Goal: Task Accomplishment & Management: Use online tool/utility

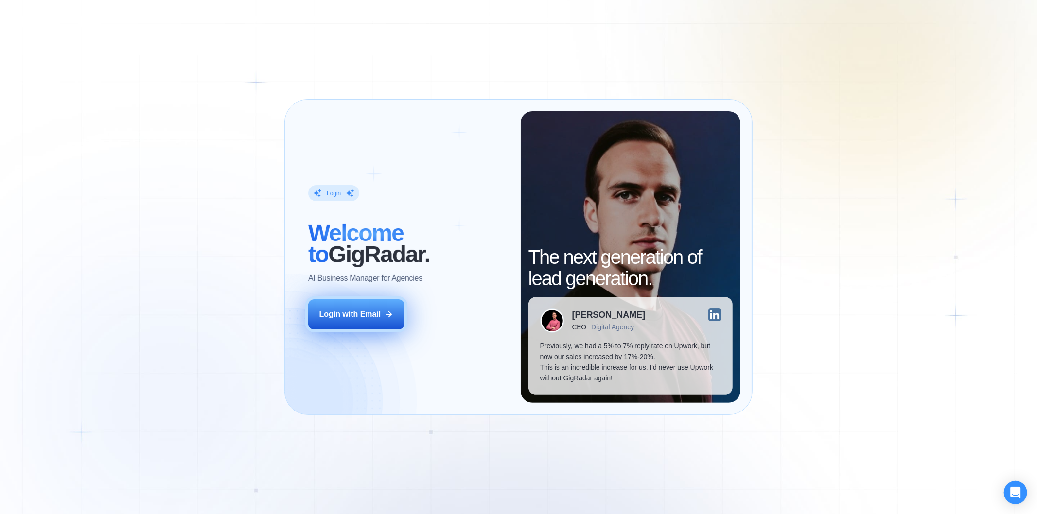
click at [370, 320] on button "Login with Email" at bounding box center [356, 314] width 96 height 30
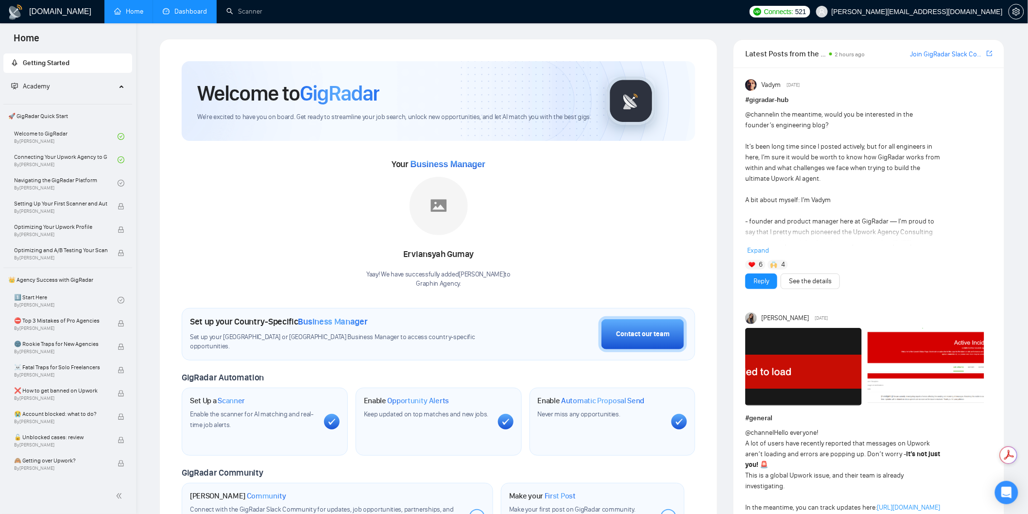
click at [198, 16] on link "Dashboard" at bounding box center [185, 11] width 44 height 8
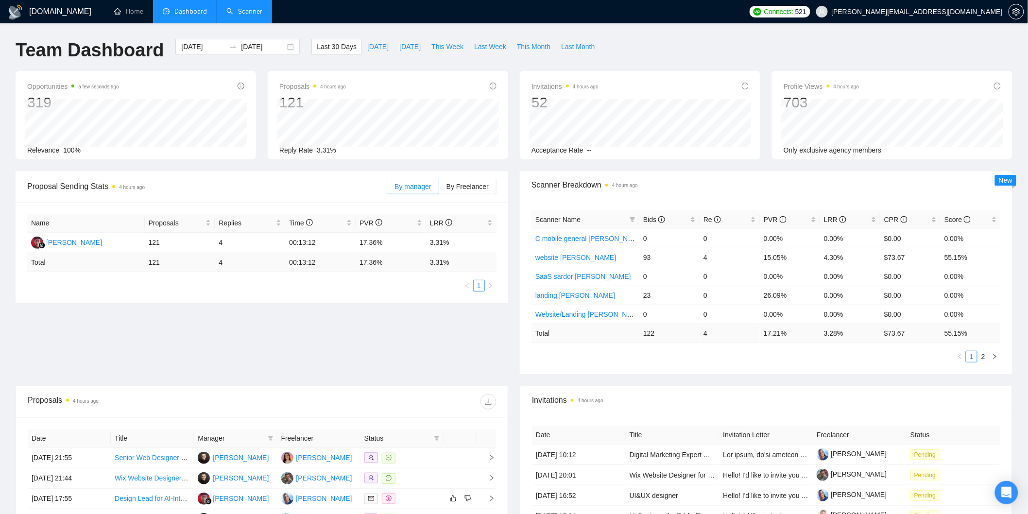
click at [251, 16] on link "Scanner" at bounding box center [244, 11] width 36 height 8
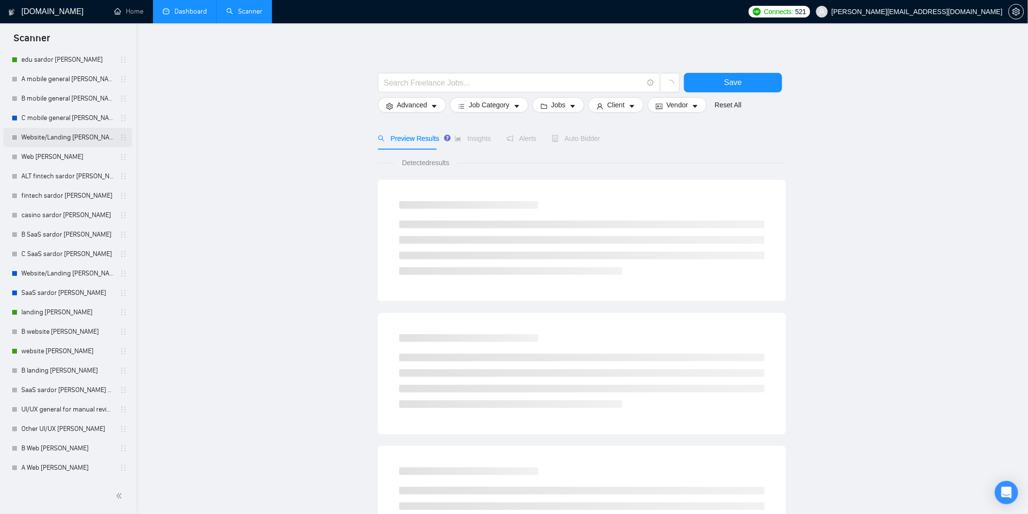
scroll to position [54, 0]
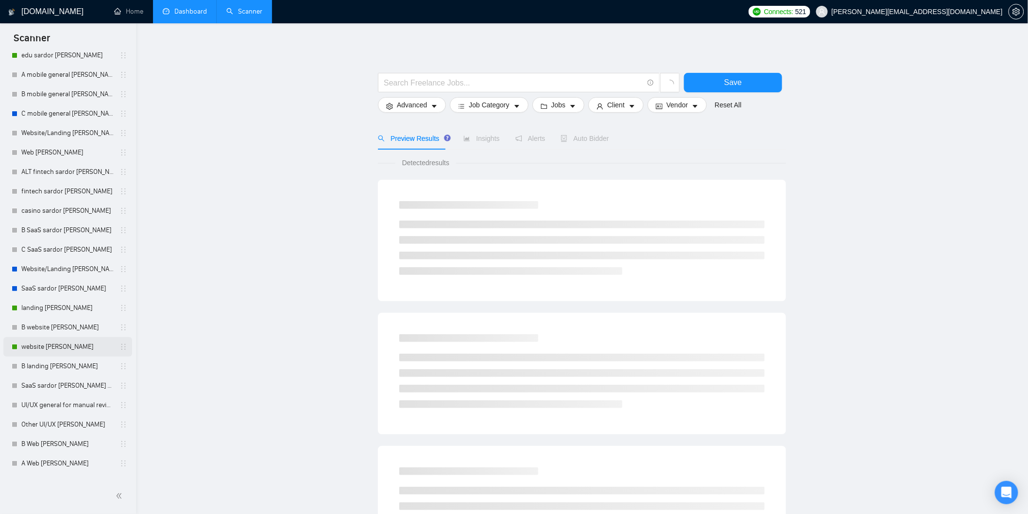
click at [49, 348] on link "website [PERSON_NAME]" at bounding box center [67, 346] width 92 height 19
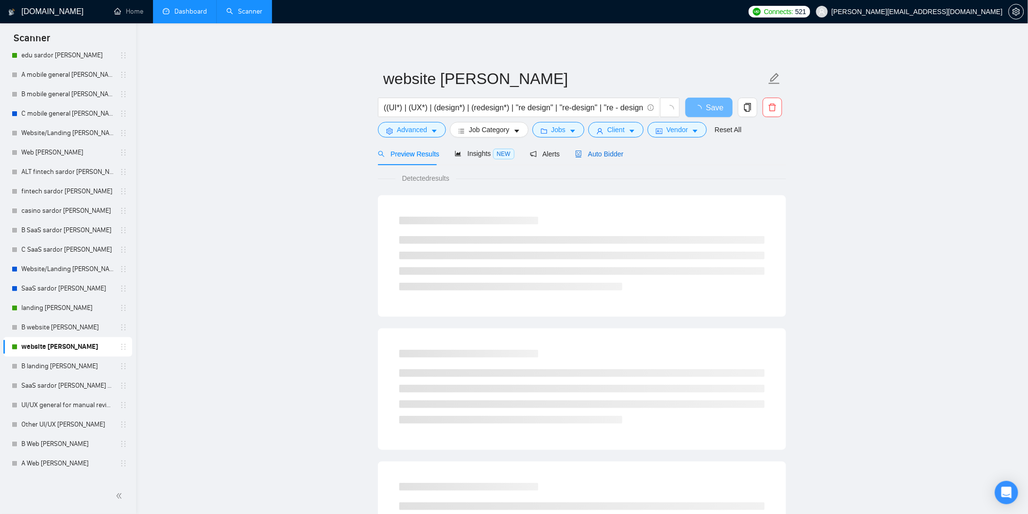
click at [601, 149] on div "Auto Bidder" at bounding box center [599, 154] width 48 height 11
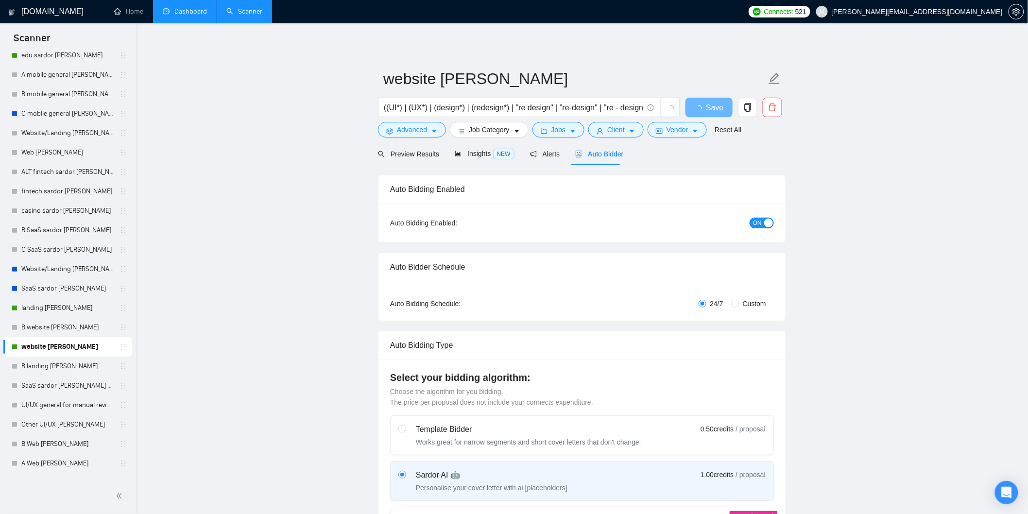
radio input "false"
radio input "true"
checkbox input "true"
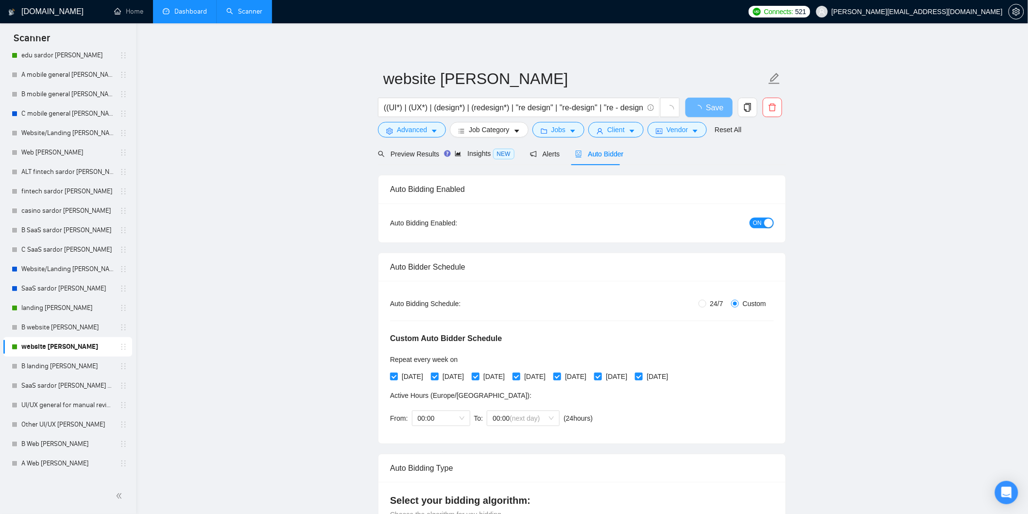
click at [768, 224] on div "button" at bounding box center [768, 223] width 9 height 9
click at [710, 104] on span "Save" at bounding box center [708, 108] width 17 height 12
checkbox input "true"
click at [62, 310] on link "landing [PERSON_NAME]" at bounding box center [67, 307] width 92 height 19
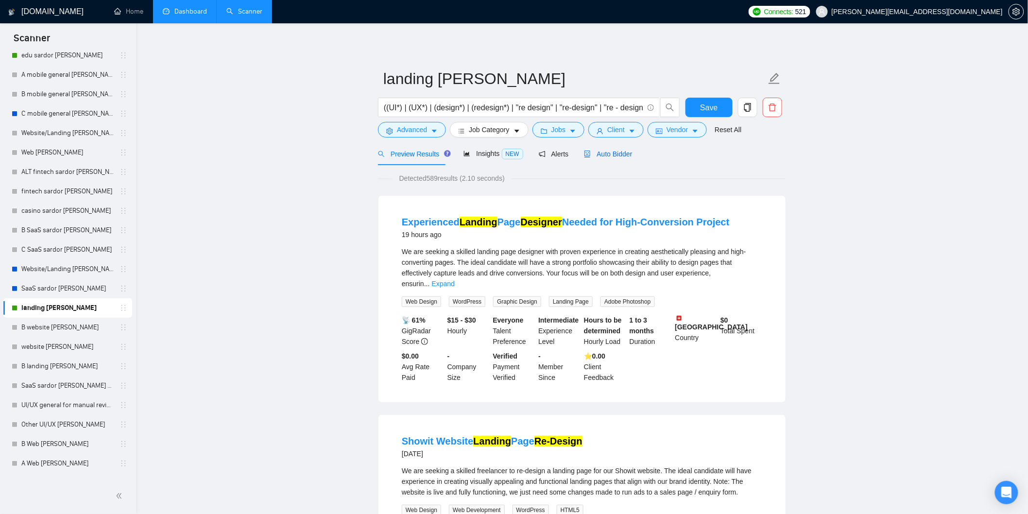
click at [601, 156] on span "Auto Bidder" at bounding box center [608, 154] width 48 height 8
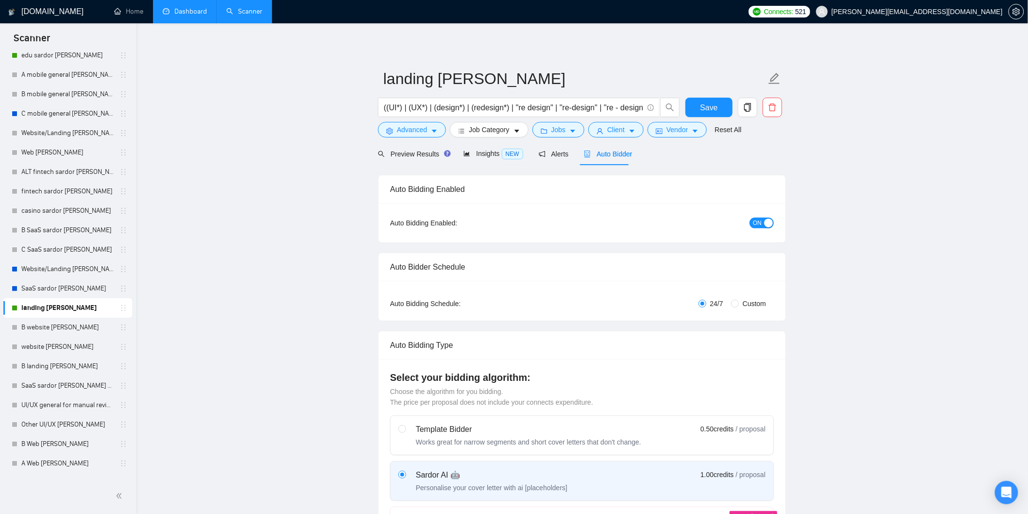
radio input "false"
radio input "true"
checkbox input "true"
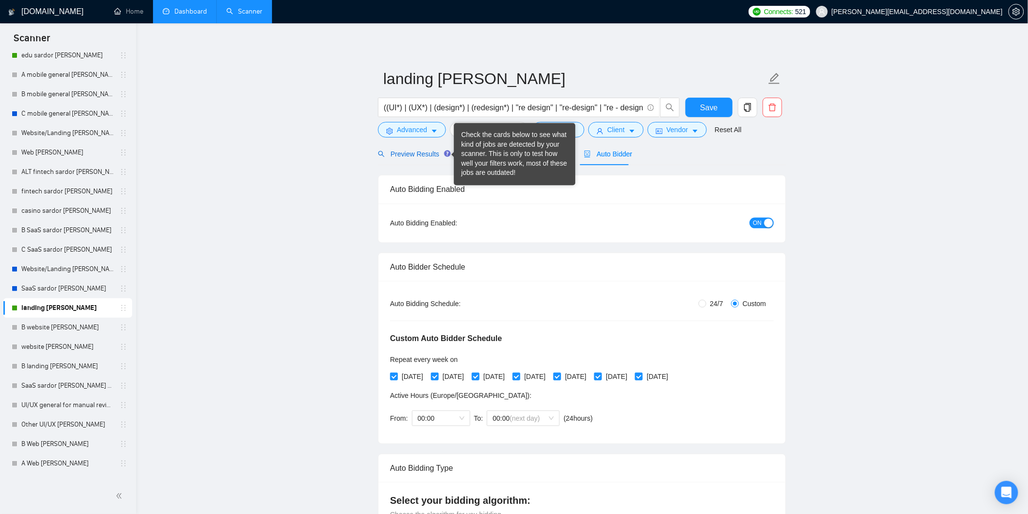
click at [419, 150] on span "Preview Results" at bounding box center [413, 154] width 70 height 8
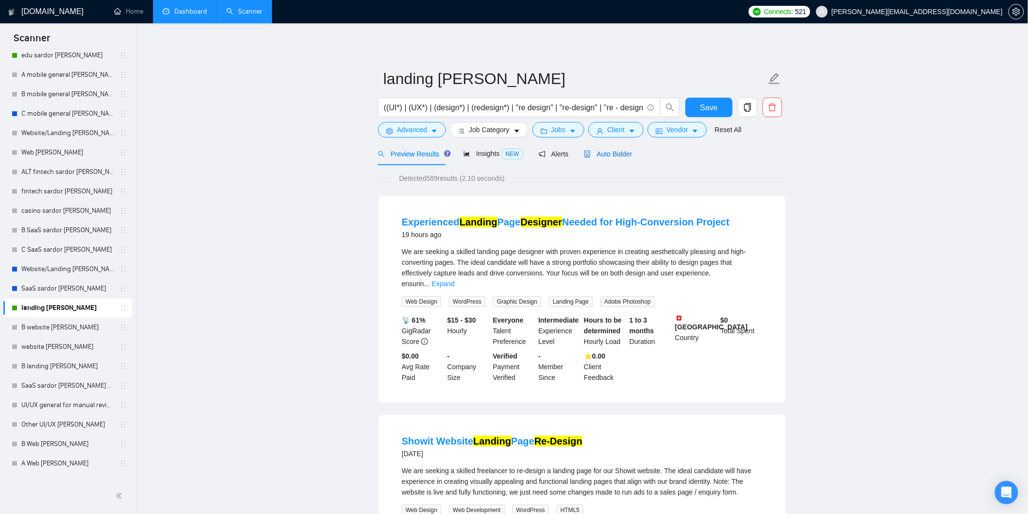
click at [620, 150] on span "Auto Bidder" at bounding box center [608, 154] width 48 height 8
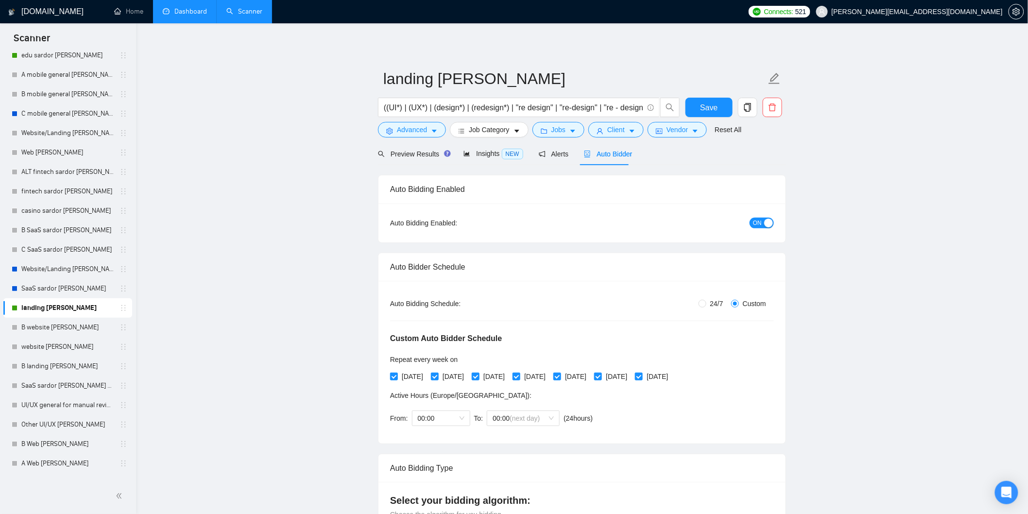
checkbox input "true"
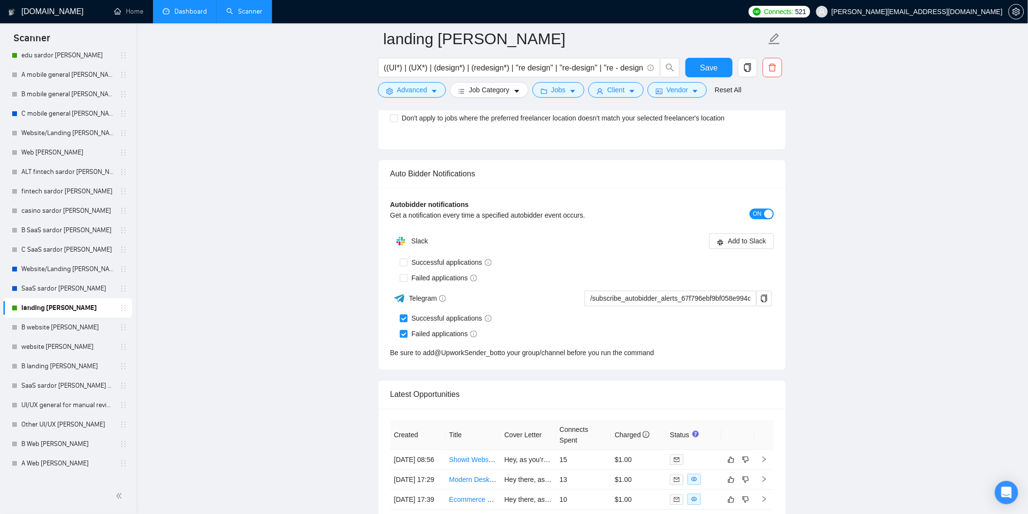
scroll to position [2592, 0]
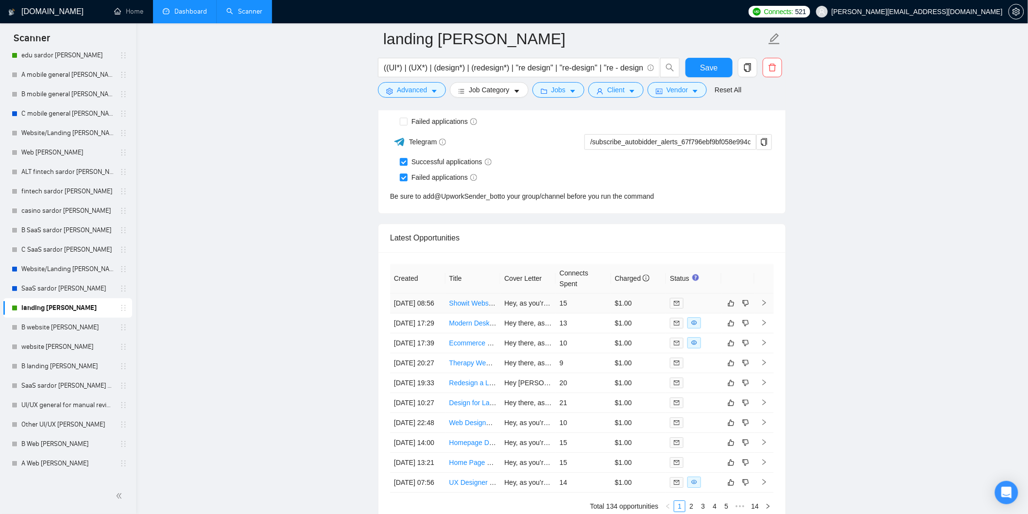
click at [530, 313] on td "Hey, as you’re redesigning a landing page— it feels very familiar to me as not …" at bounding box center [528, 304] width 55 height 20
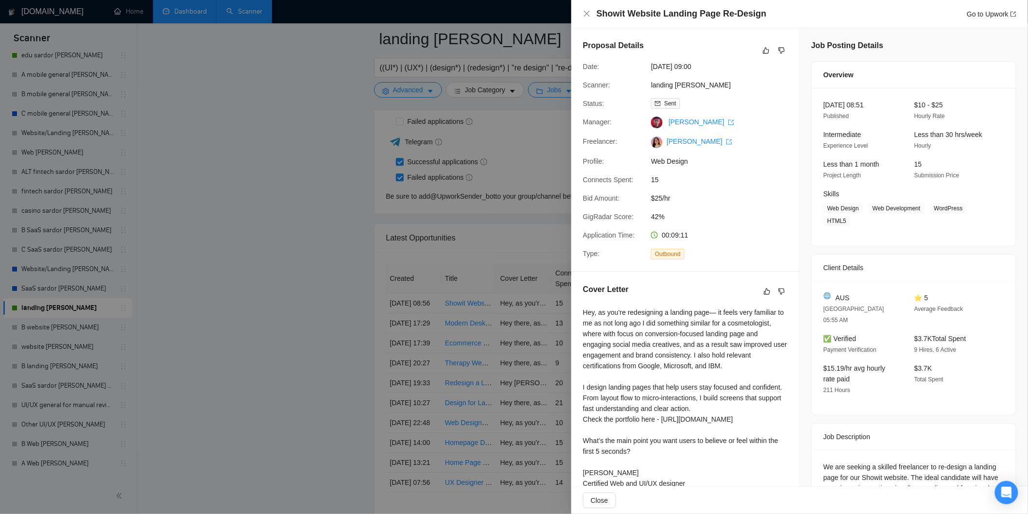
click at [533, 347] on div at bounding box center [514, 257] width 1028 height 514
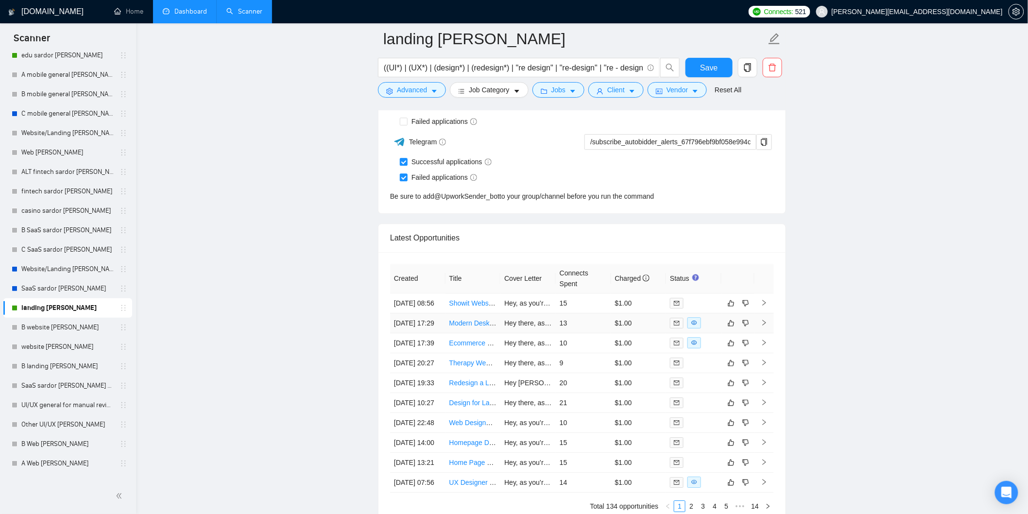
click at [521, 333] on td "Hey there, as you’re launching a modern single-page website— it feels very fami…" at bounding box center [528, 323] width 55 height 20
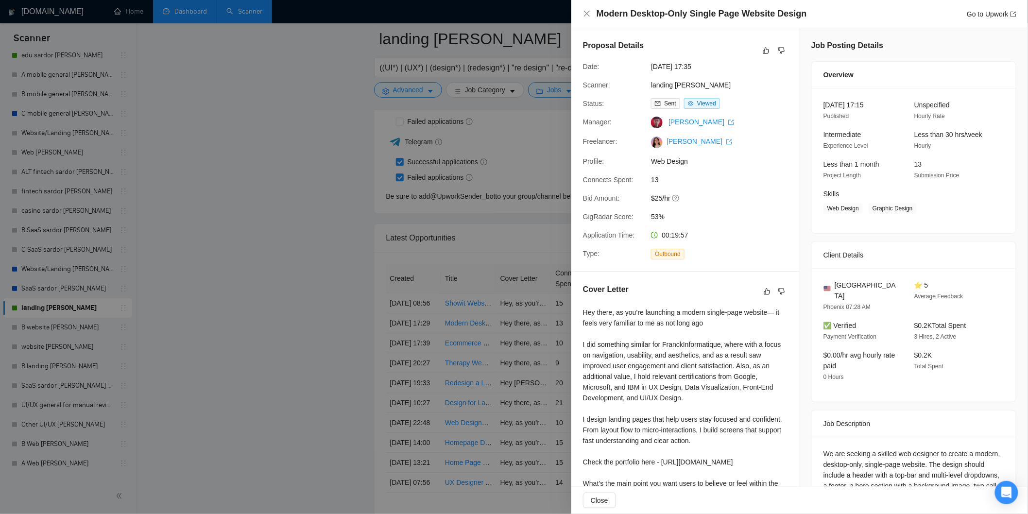
click at [510, 302] on div at bounding box center [514, 257] width 1028 height 514
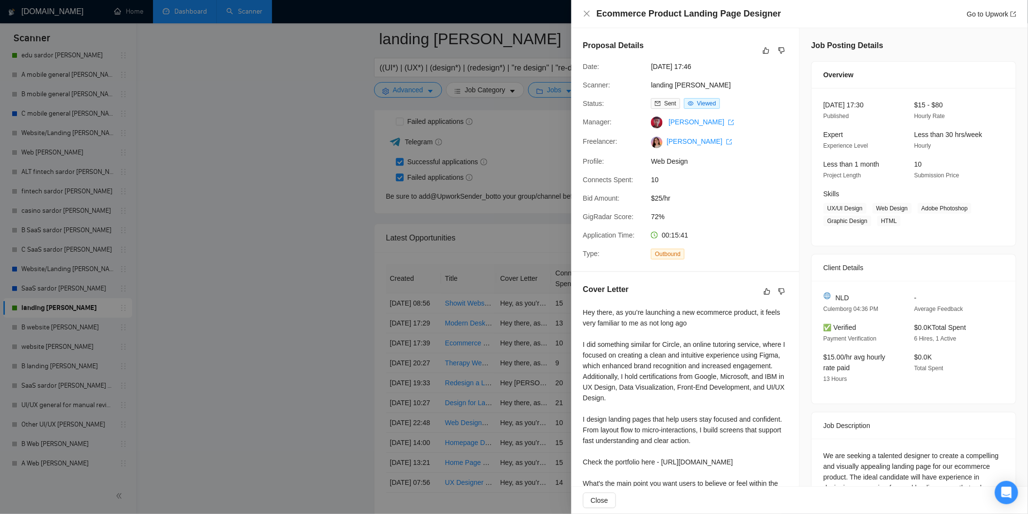
click at [514, 349] on div at bounding box center [514, 257] width 1028 height 514
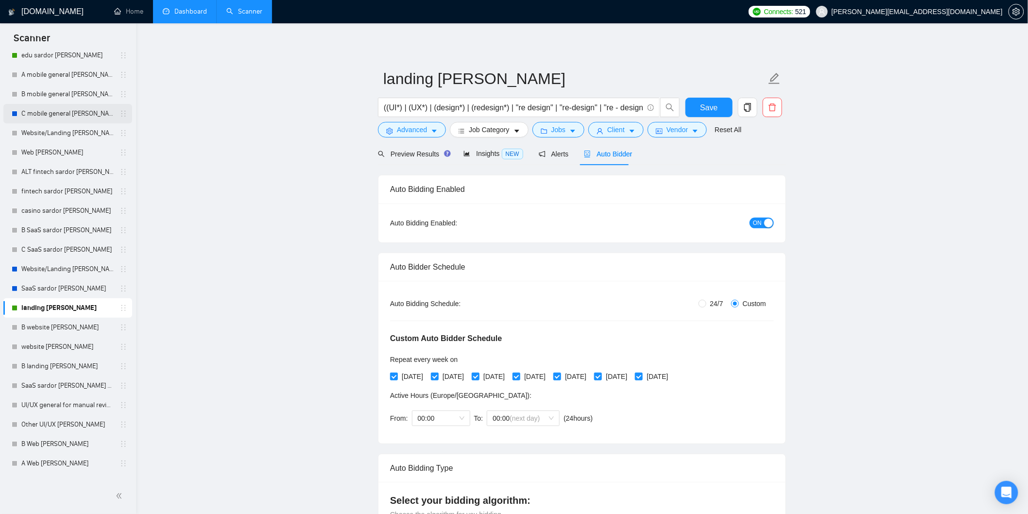
click at [32, 117] on link "C mobile general [PERSON_NAME]" at bounding box center [67, 113] width 92 height 19
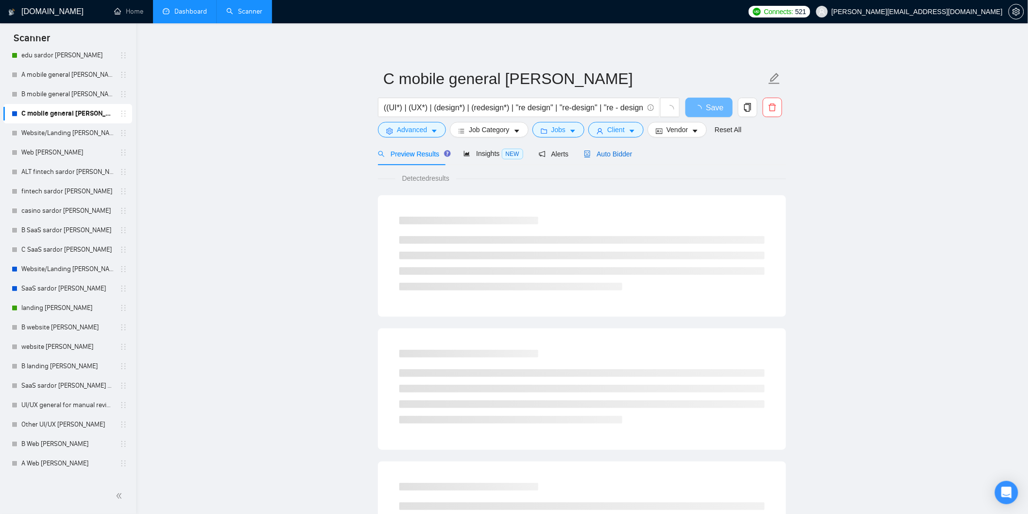
click at [608, 153] on span "Auto Bidder" at bounding box center [608, 154] width 48 height 8
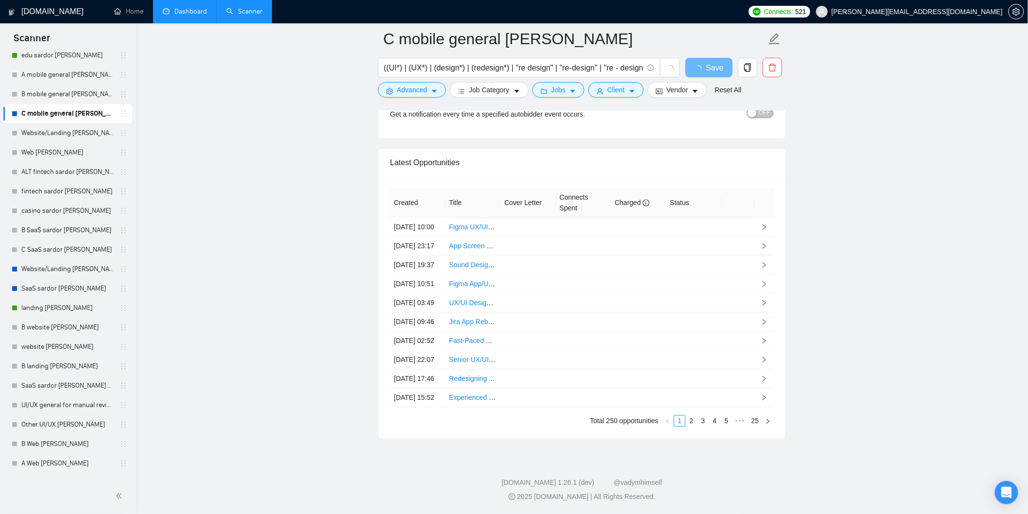
scroll to position [2268, 0]
click at [692, 427] on link "2" at bounding box center [691, 421] width 11 height 11
click at [705, 427] on link "3" at bounding box center [703, 421] width 11 height 11
click at [716, 427] on link "4" at bounding box center [715, 421] width 11 height 11
click at [718, 427] on link "5" at bounding box center [715, 421] width 11 height 11
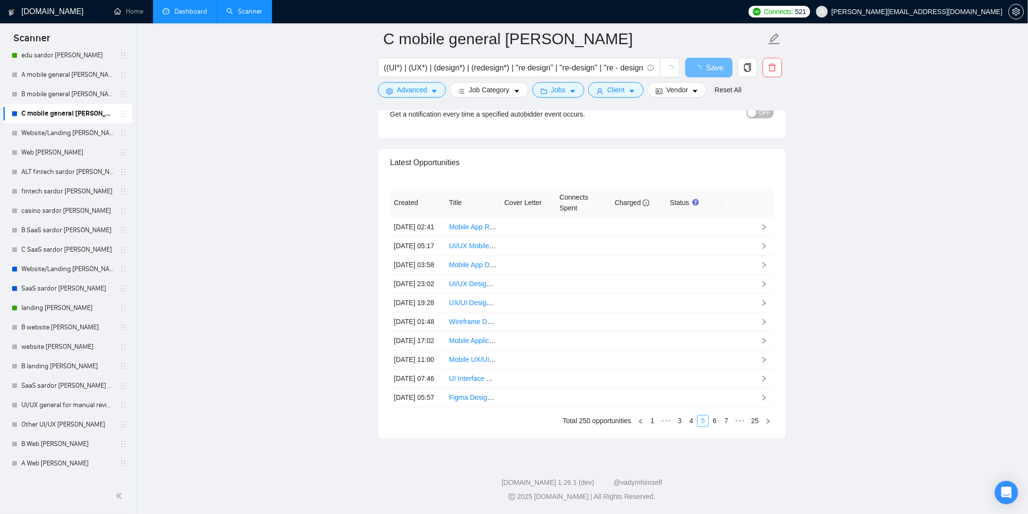
click at [718, 427] on link "6" at bounding box center [715, 421] width 11 height 11
click at [718, 427] on link "7" at bounding box center [715, 421] width 11 height 11
click at [718, 427] on link "8" at bounding box center [715, 421] width 11 height 11
click at [713, 427] on link "9" at bounding box center [712, 421] width 11 height 11
click at [713, 427] on link "10" at bounding box center [711, 421] width 14 height 11
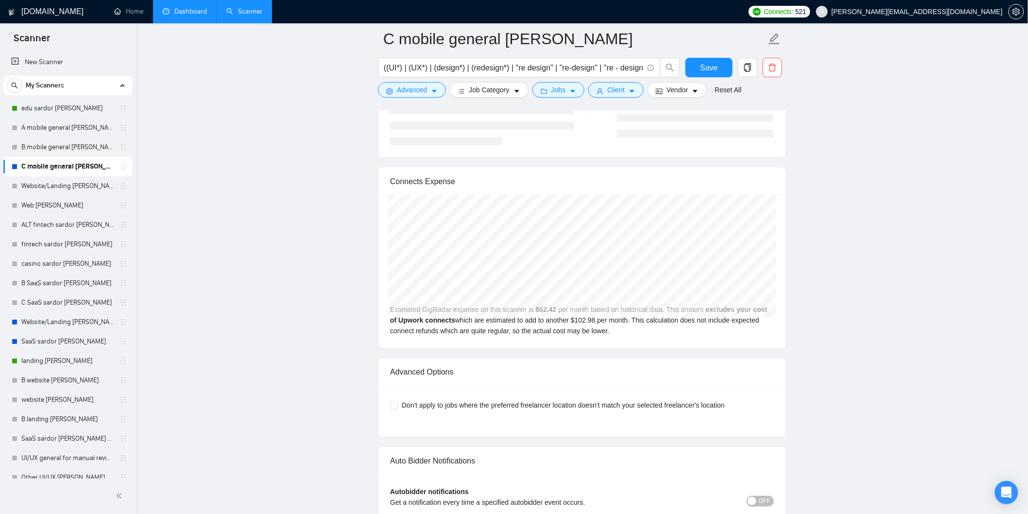
scroll to position [0, 0]
click at [55, 128] on link "A mobile general [PERSON_NAME]" at bounding box center [67, 128] width 92 height 19
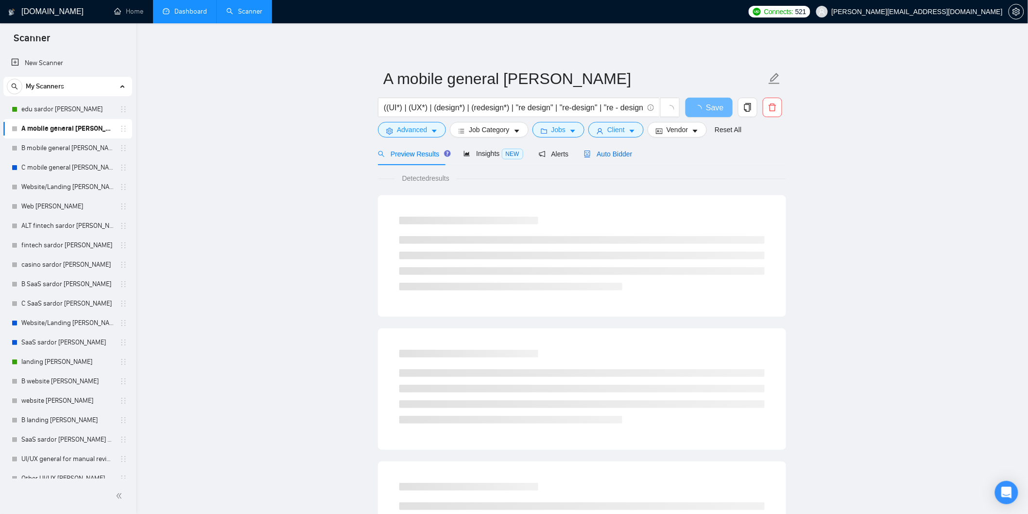
click at [607, 152] on span "Auto Bidder" at bounding box center [608, 154] width 48 height 8
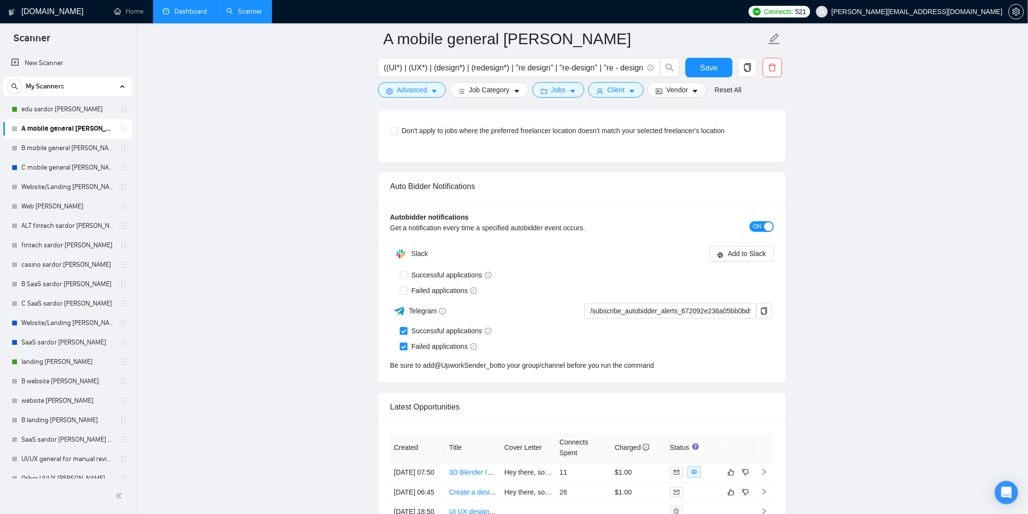
scroll to position [2693, 0]
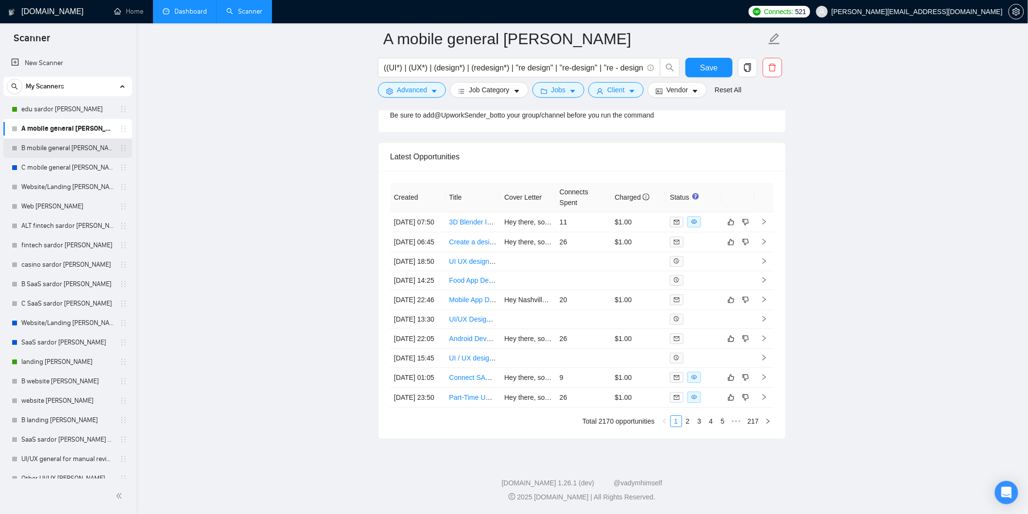
click at [64, 153] on link "B mobile general [PERSON_NAME]" at bounding box center [67, 148] width 92 height 19
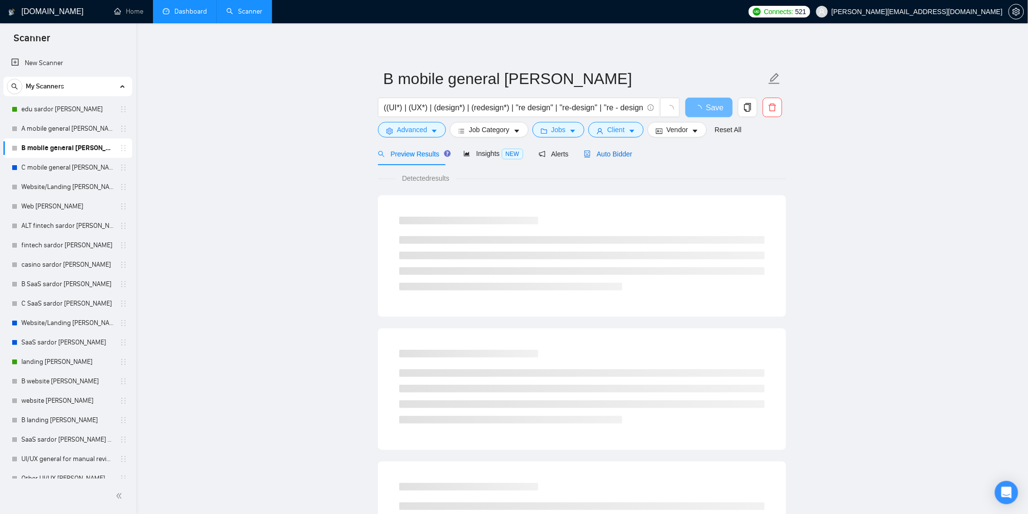
drag, startPoint x: 613, startPoint y: 158, endPoint x: 677, endPoint y: 171, distance: 64.5
click at [613, 157] on span "Auto Bidder" at bounding box center [608, 154] width 48 height 8
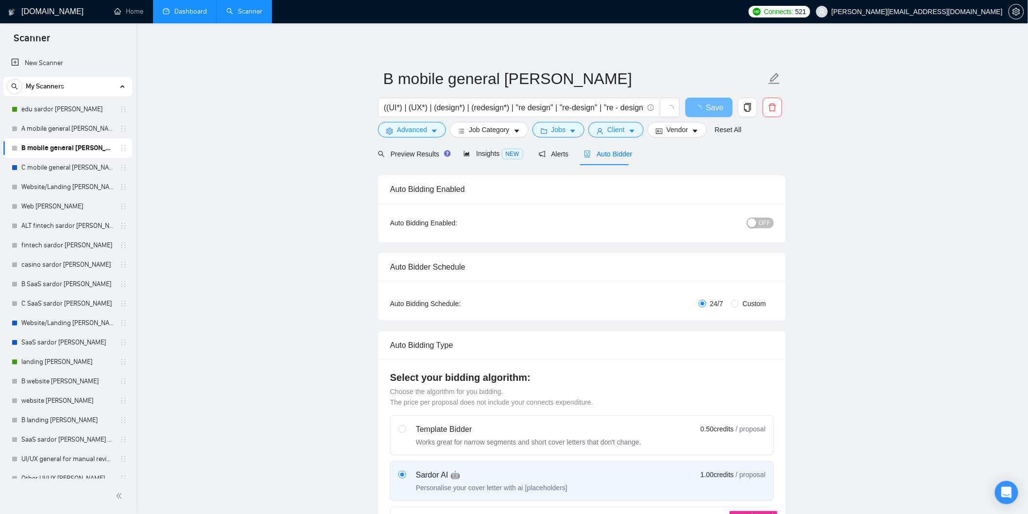
radio input "false"
radio input "true"
checkbox input "true"
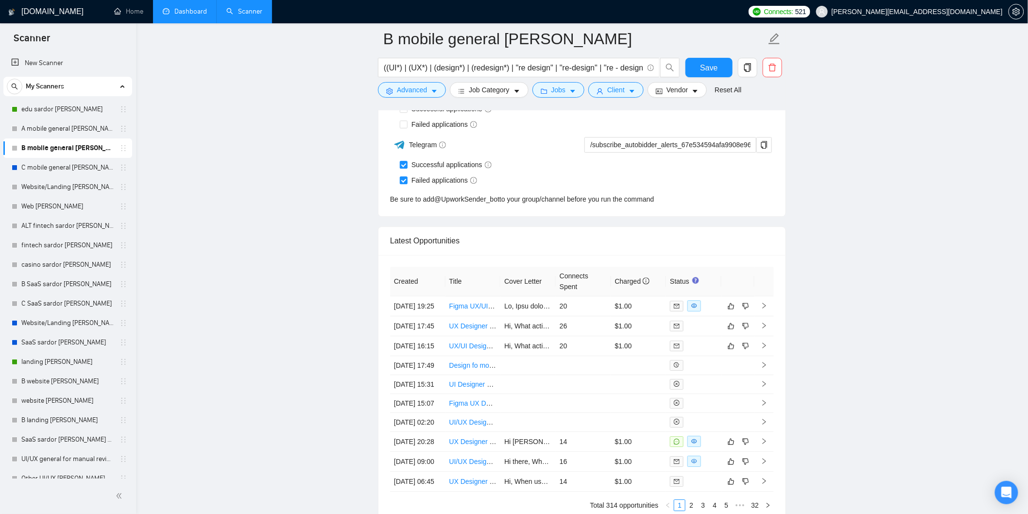
scroll to position [2592, 0]
click at [59, 161] on link "C mobile general [PERSON_NAME]" at bounding box center [67, 167] width 92 height 19
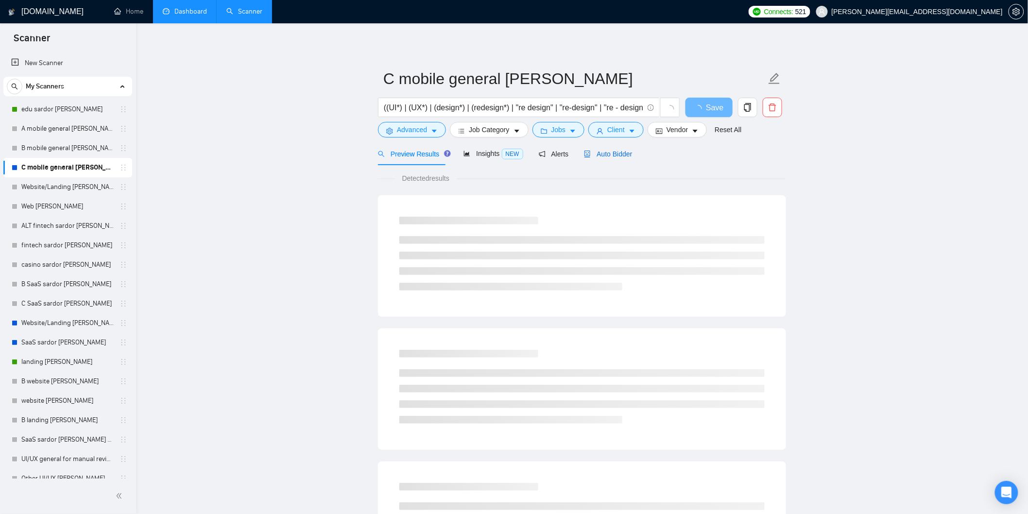
click at [598, 158] on div "Auto Bidder" at bounding box center [608, 154] width 48 height 11
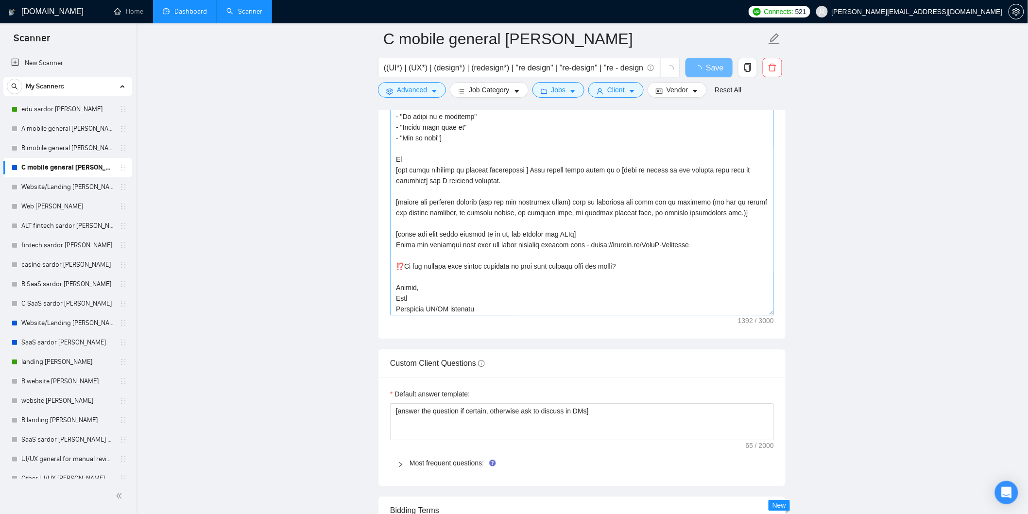
scroll to position [320, 0]
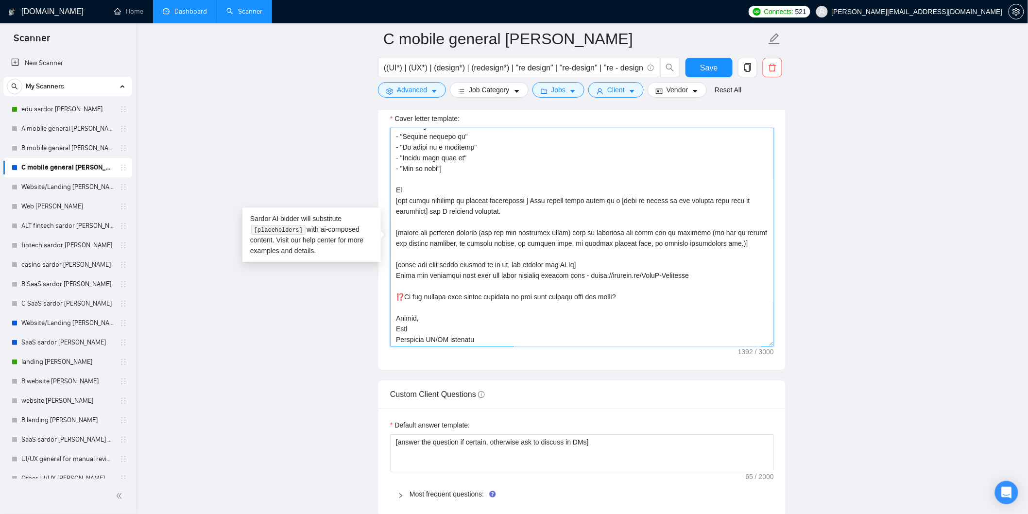
drag, startPoint x: 464, startPoint y: 303, endPoint x: 509, endPoint y: 305, distance: 45.2
click at [509, 305] on textarea "Cover letter template:" at bounding box center [582, 237] width 384 height 219
drag, startPoint x: 509, startPoint y: 302, endPoint x: 606, endPoint y: 302, distance: 96.7
click at [606, 302] on textarea "Cover letter template:" at bounding box center [582, 237] width 384 height 219
type textarea "[lorem: ipsum, dolors, ametcon-adipisc elit — seddoeiusm temporinci] [Ut LAB et…"
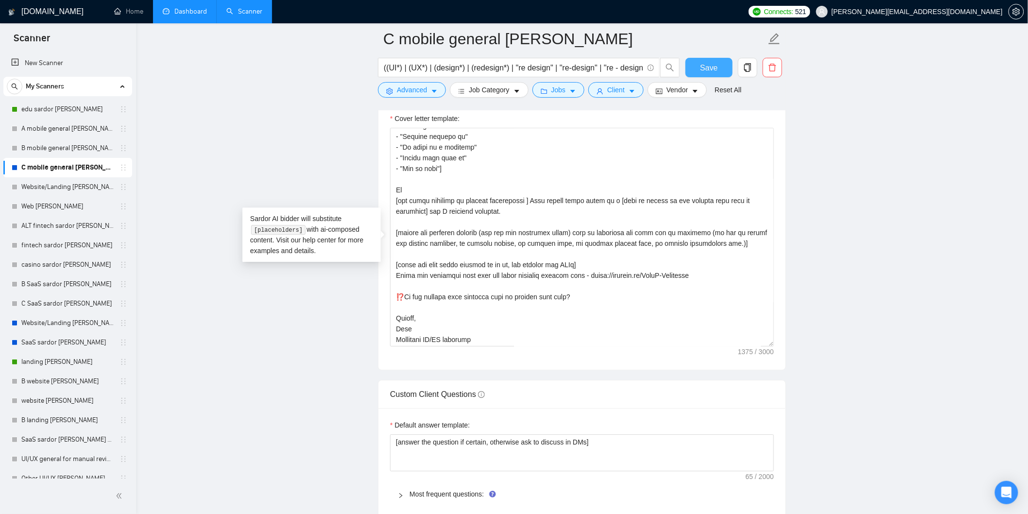
click at [701, 65] on button "Save" at bounding box center [709, 67] width 47 height 19
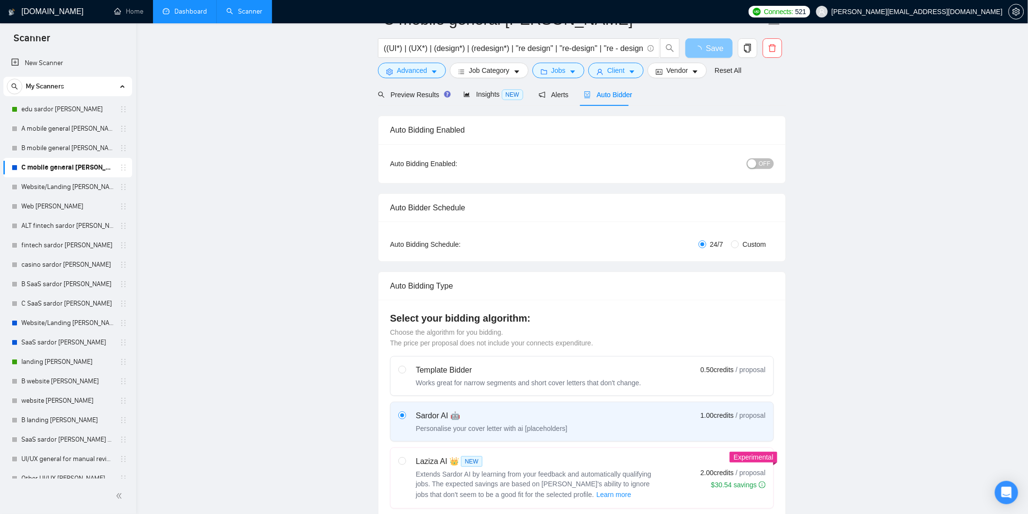
scroll to position [0, 0]
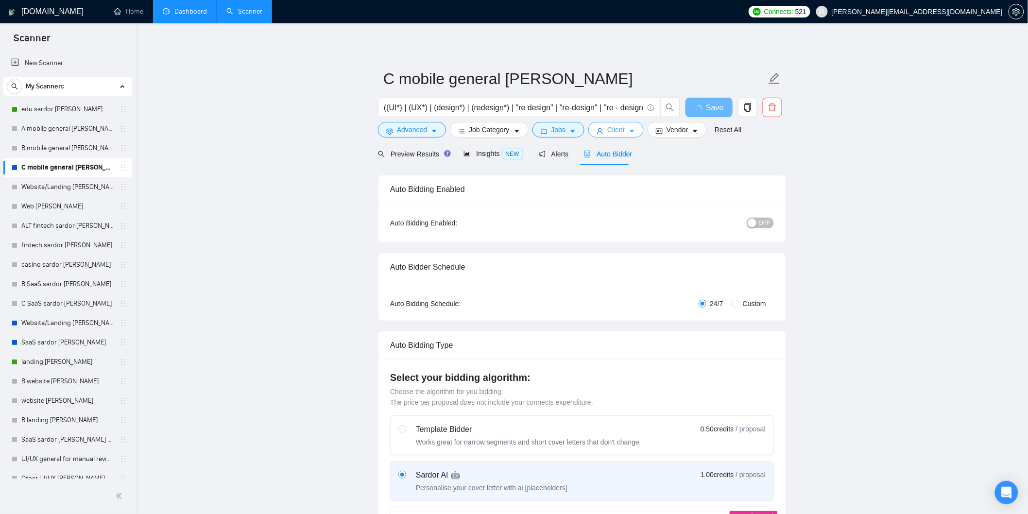
click at [610, 124] on button "Client" at bounding box center [616, 130] width 55 height 16
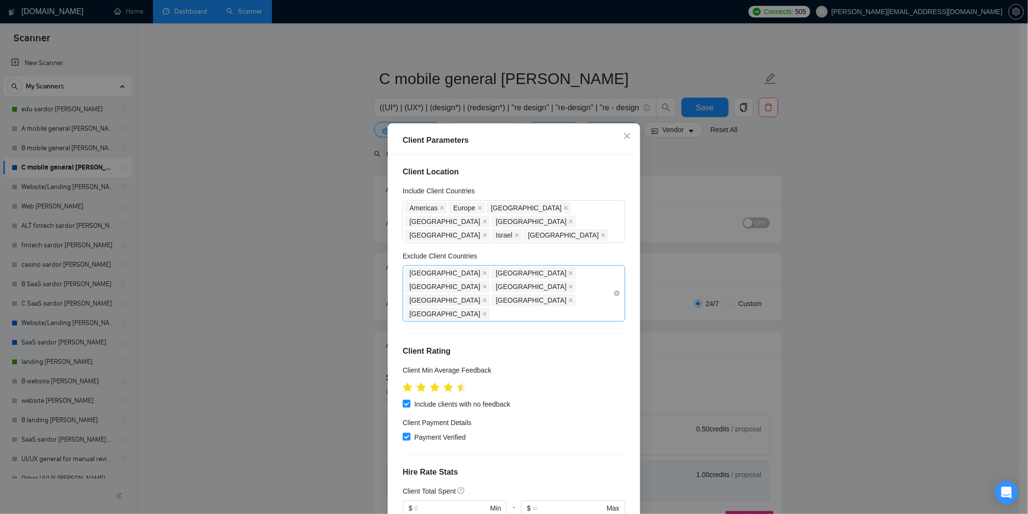
click at [491, 284] on div "[GEOGRAPHIC_DATA] [GEOGRAPHIC_DATA] [GEOGRAPHIC_DATA] [GEOGRAPHIC_DATA] [GEOGRA…" at bounding box center [509, 293] width 208 height 54
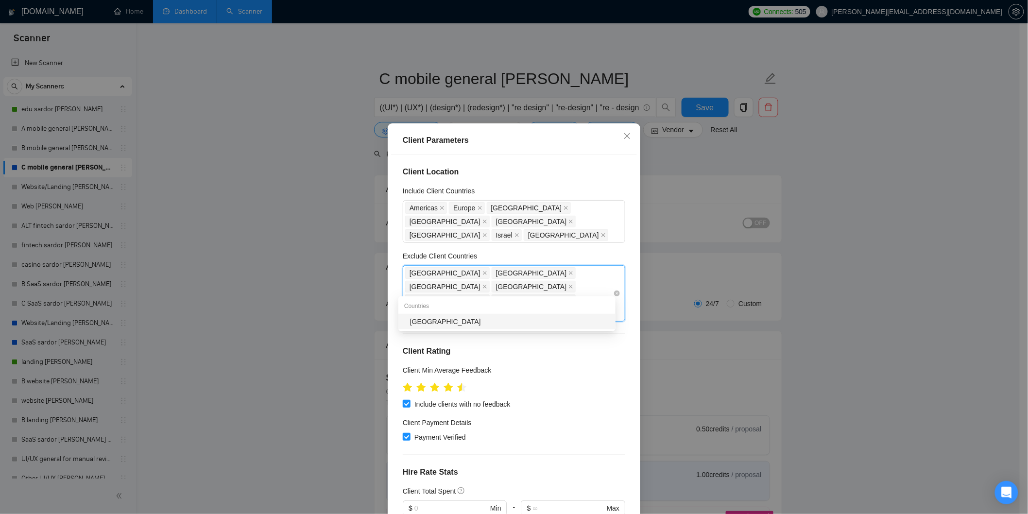
type input "spa"
click at [439, 321] on div "[GEOGRAPHIC_DATA]" at bounding box center [510, 321] width 200 height 11
click at [574, 251] on div "Exclude Client Countries" at bounding box center [514, 258] width 223 height 15
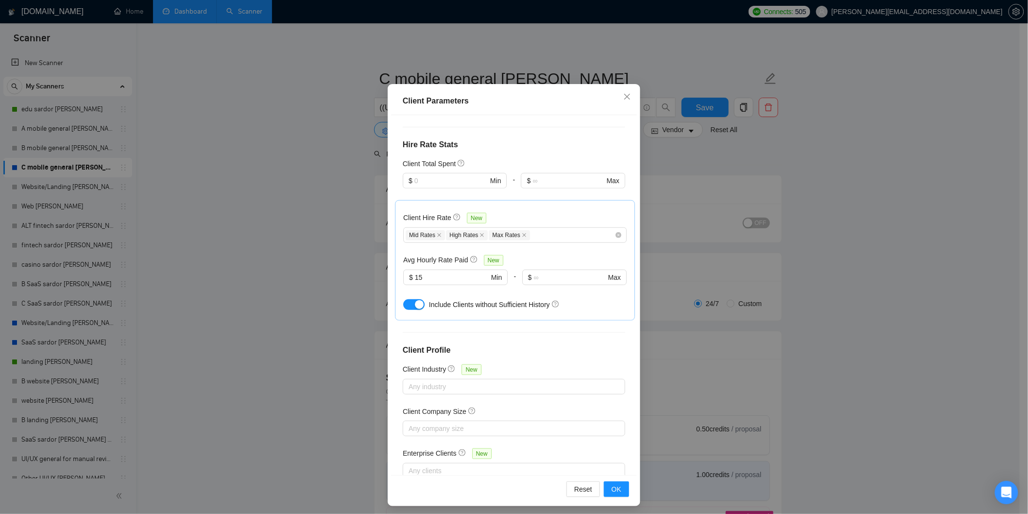
scroll to position [43, 0]
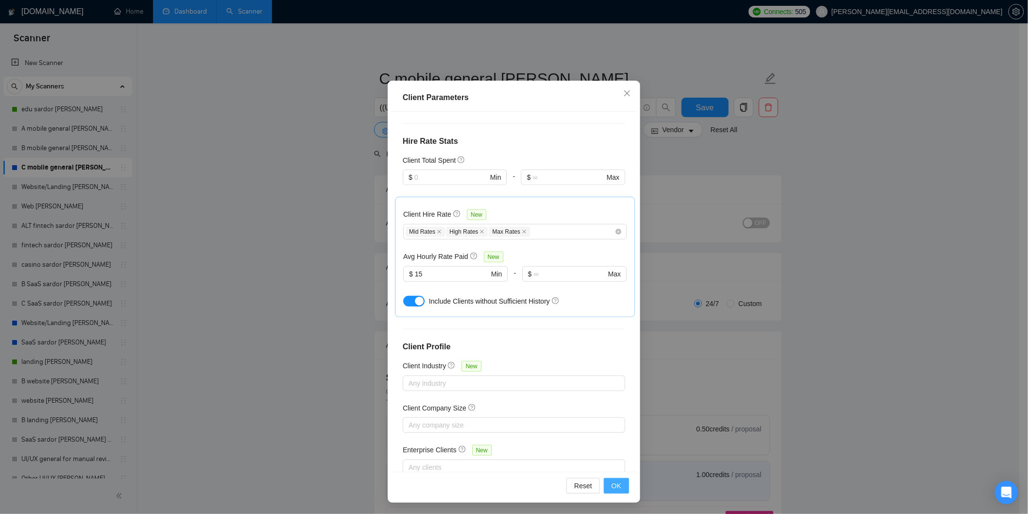
click at [616, 489] on span "OK" at bounding box center [617, 486] width 10 height 11
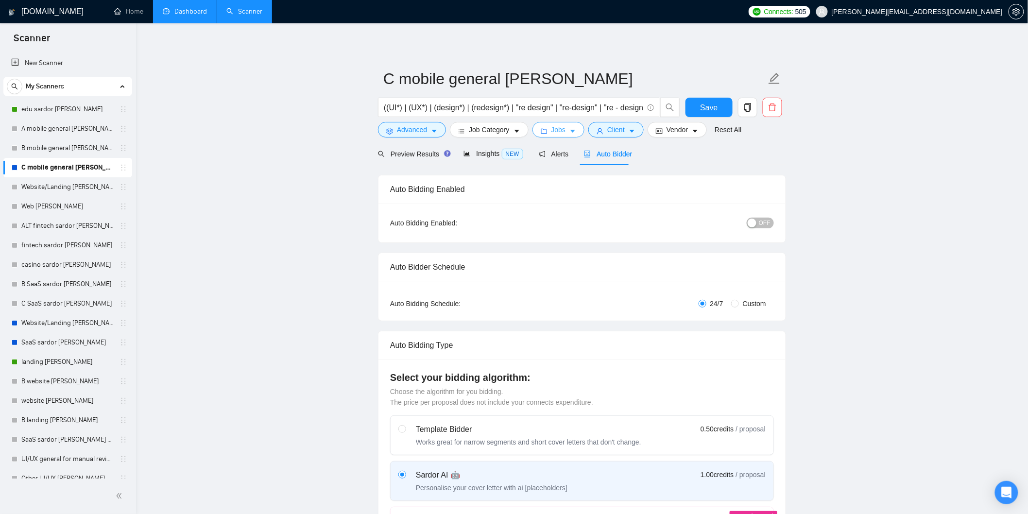
click at [560, 129] on span "Jobs" at bounding box center [559, 129] width 15 height 11
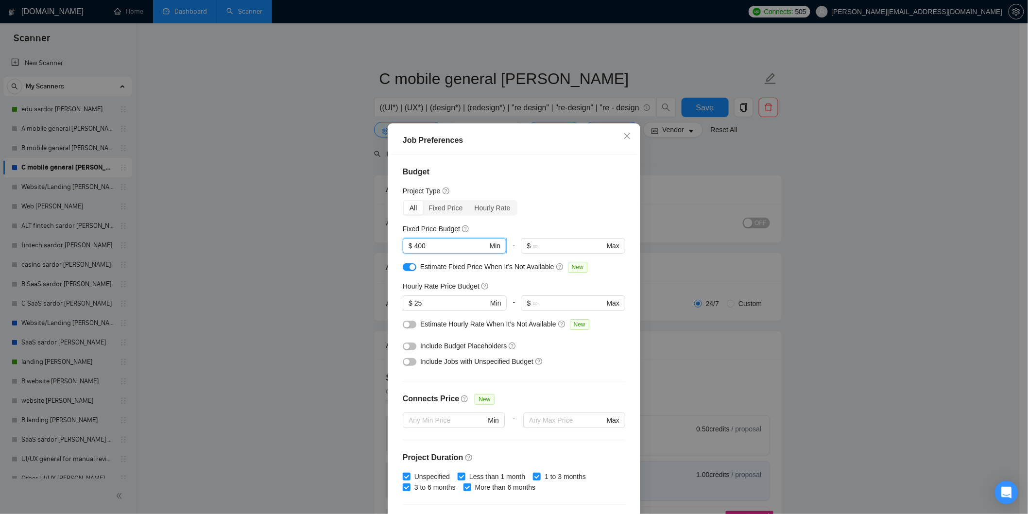
click at [415, 244] on input "400" at bounding box center [451, 246] width 73 height 11
type input "500"
click at [523, 225] on div "Fixed Price Budget" at bounding box center [514, 229] width 223 height 11
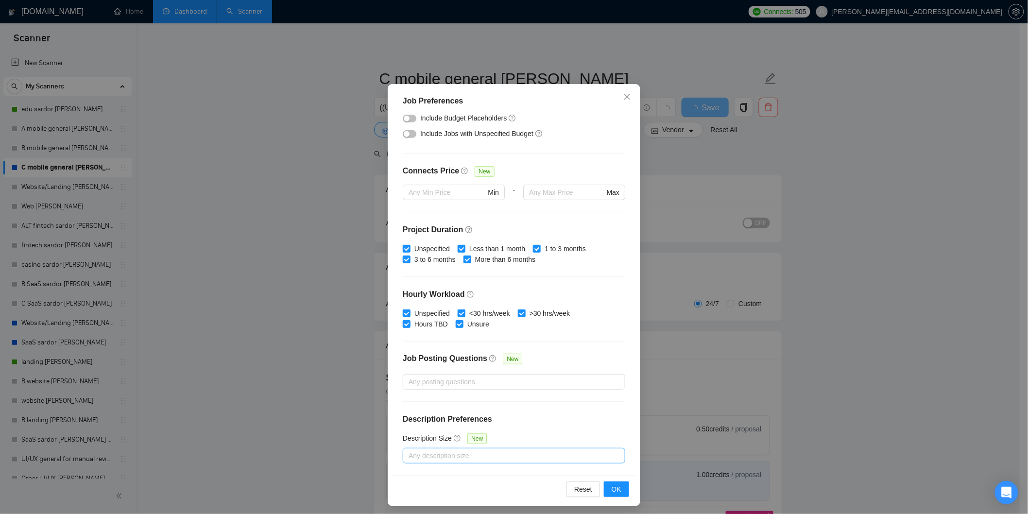
scroll to position [43, 0]
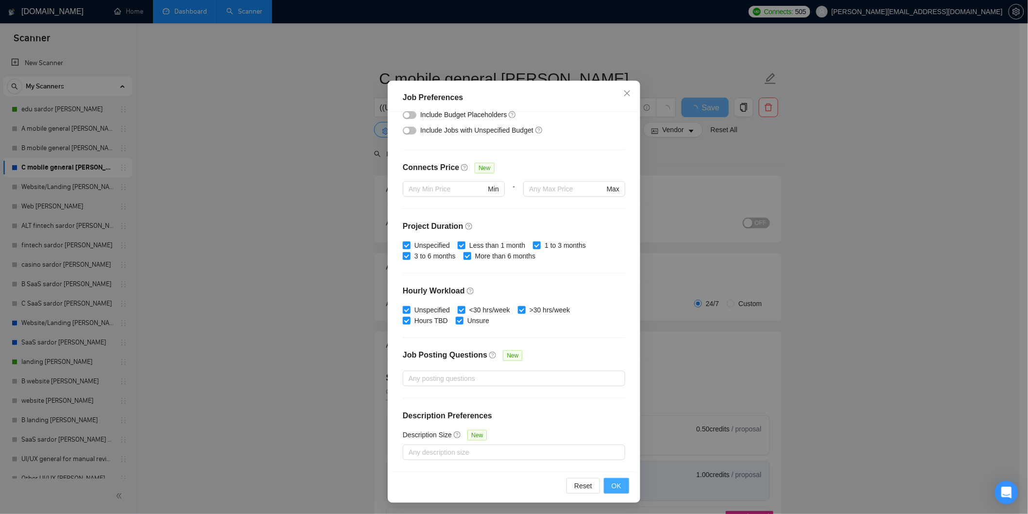
click at [613, 481] on span "OK" at bounding box center [617, 486] width 10 height 11
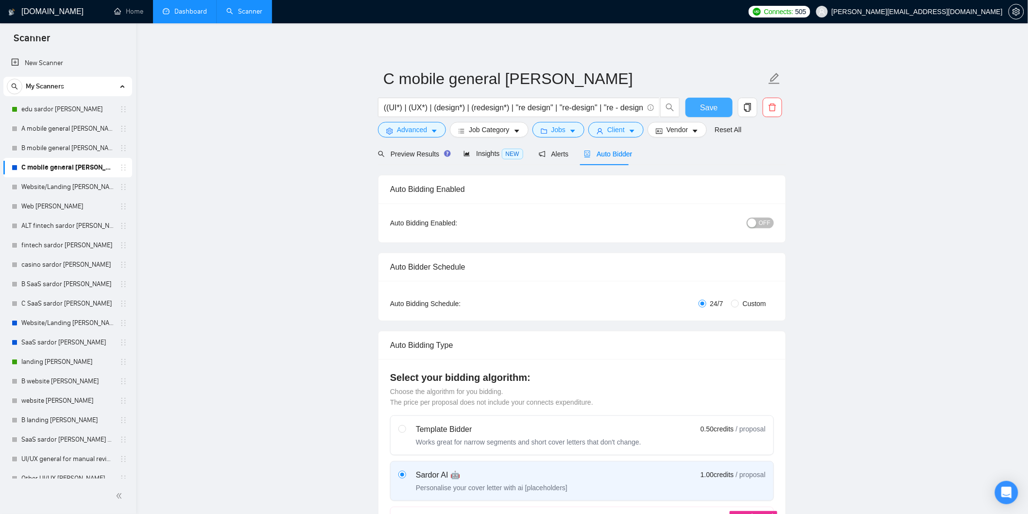
click at [705, 106] on span "Save" at bounding box center [708, 108] width 17 height 12
click at [756, 220] on div "button" at bounding box center [752, 223] width 9 height 9
click at [721, 99] on button "Save" at bounding box center [709, 107] width 47 height 19
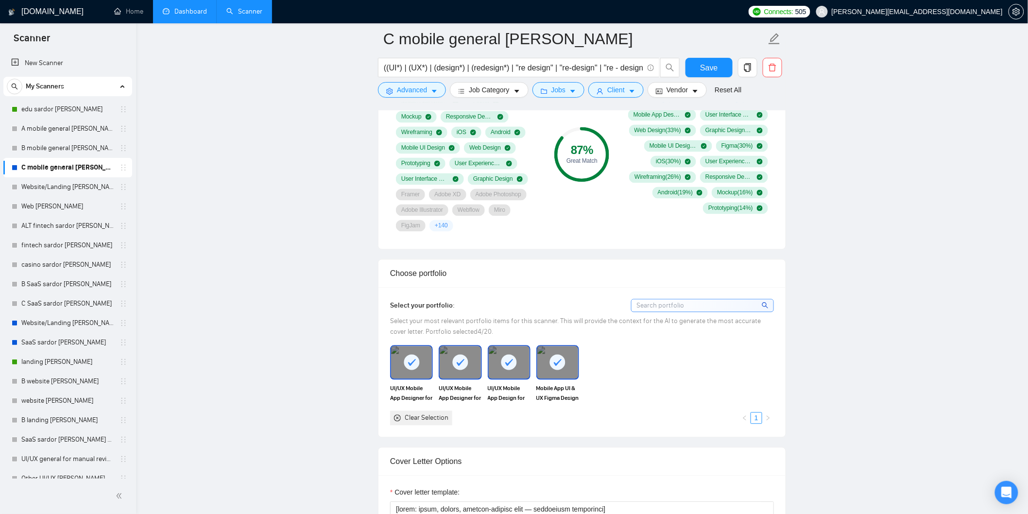
scroll to position [702, 0]
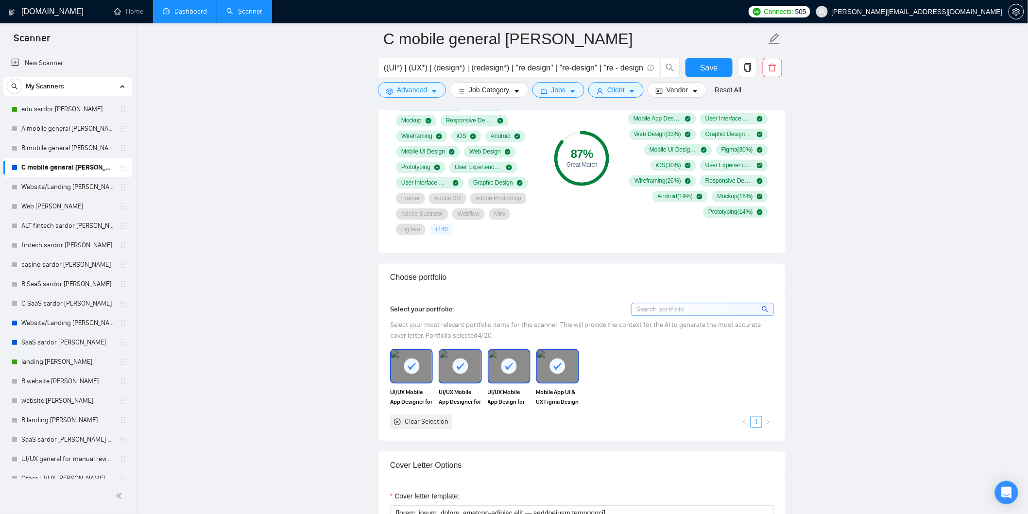
click at [663, 312] on input at bounding box center [703, 310] width 142 height 12
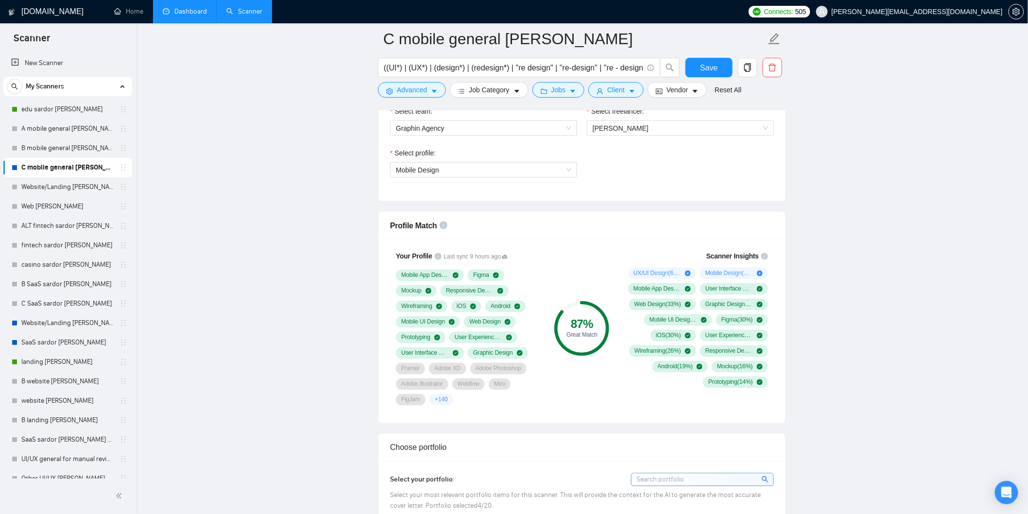
scroll to position [810, 0]
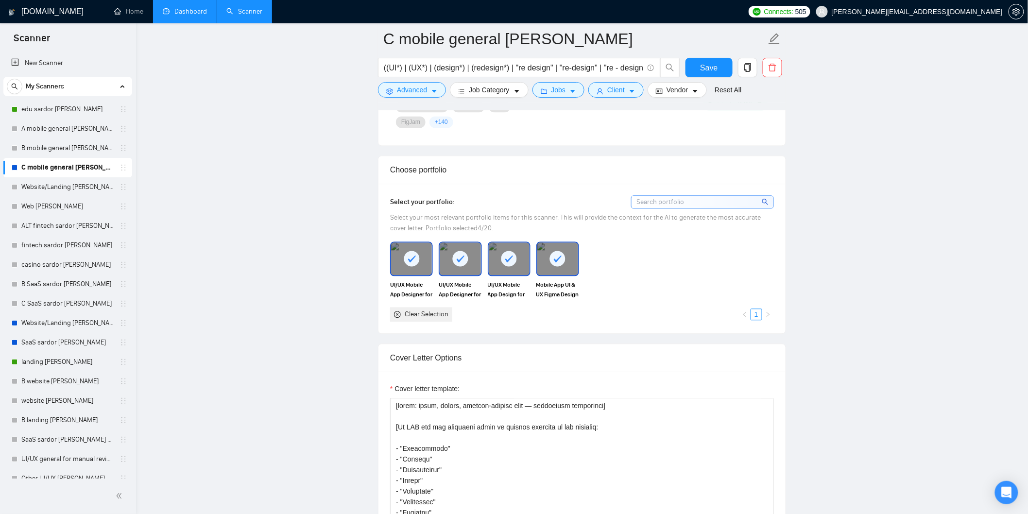
click at [436, 316] on div "Clear Selection" at bounding box center [427, 314] width 44 height 11
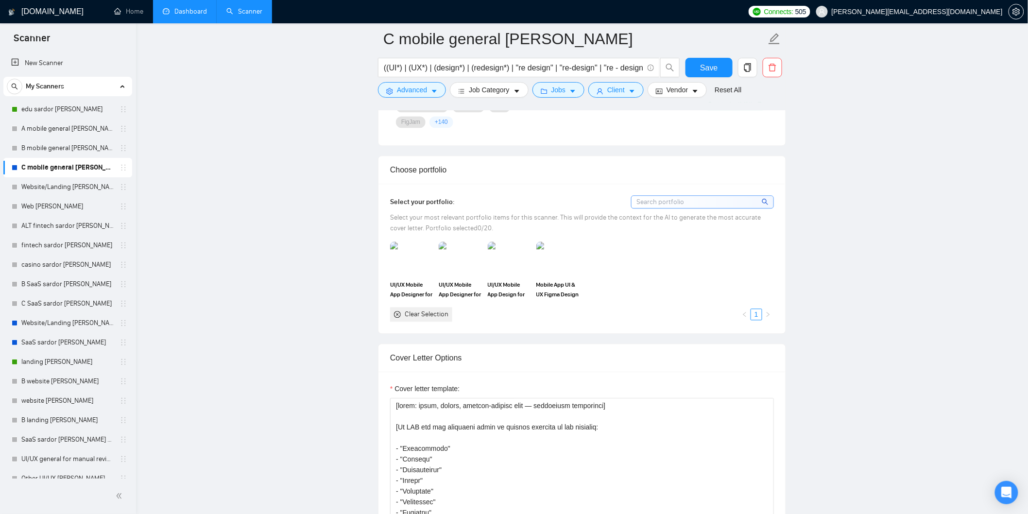
click at [435, 316] on div "Clear Selection" at bounding box center [427, 314] width 44 height 11
click at [412, 266] on img at bounding box center [411, 259] width 41 height 32
click at [454, 270] on img at bounding box center [460, 259] width 41 height 32
click at [510, 266] on img at bounding box center [509, 259] width 41 height 32
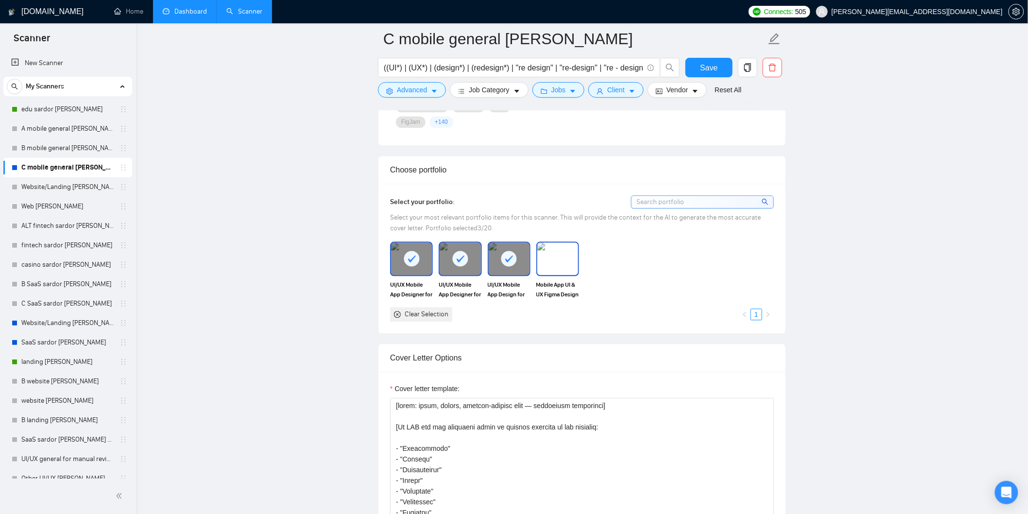
click at [559, 259] on img at bounding box center [558, 259] width 41 height 32
click at [721, 62] on button "Save" at bounding box center [709, 67] width 47 height 19
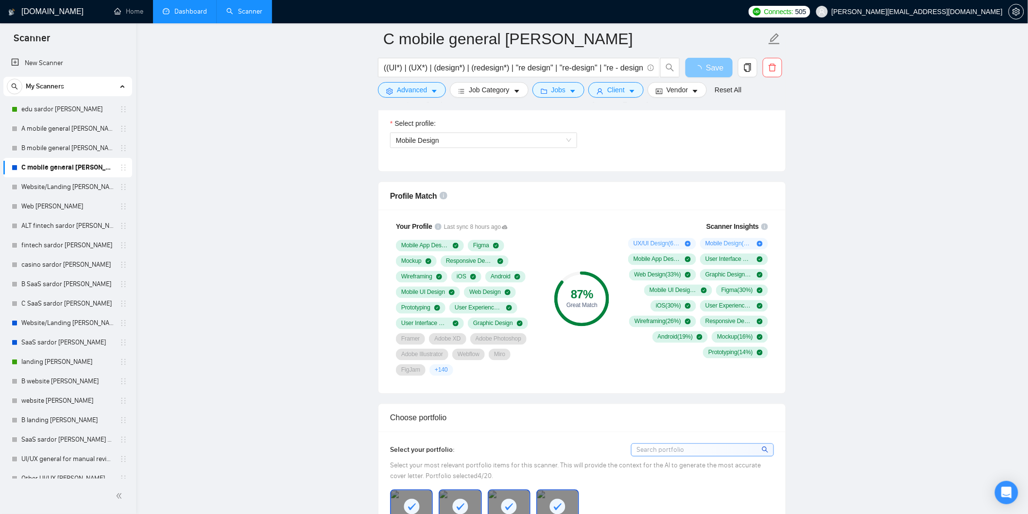
scroll to position [540, 0]
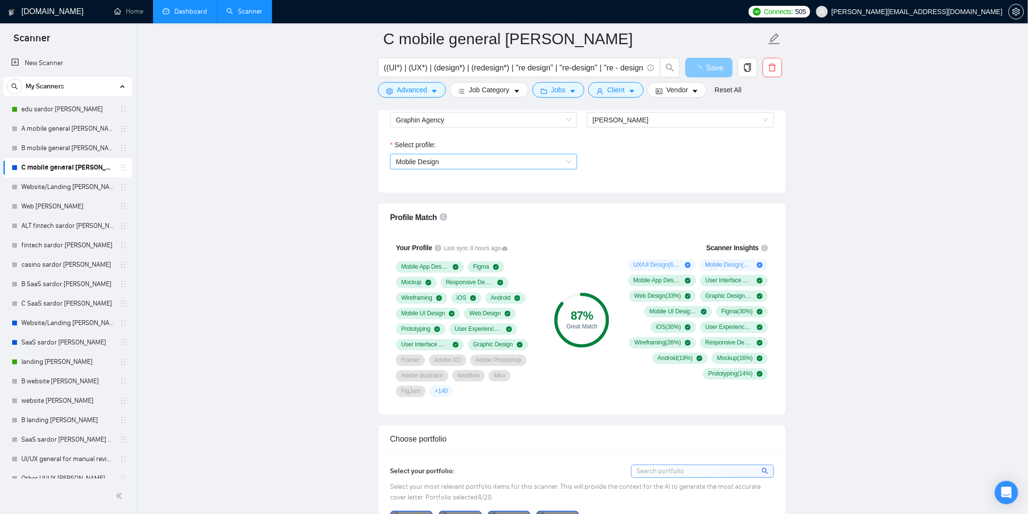
click at [453, 158] on span "Mobile Design" at bounding box center [483, 162] width 175 height 15
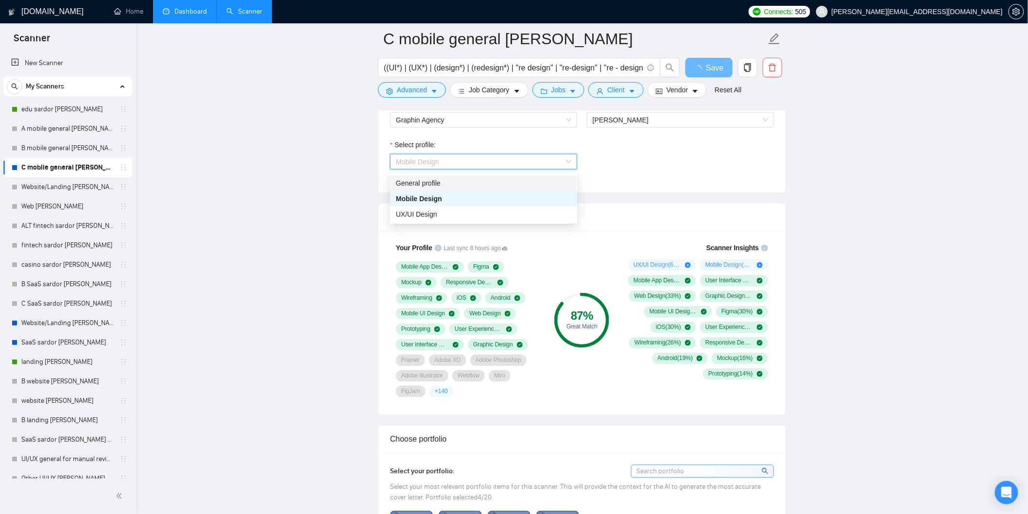
click at [443, 178] on div "General profile" at bounding box center [483, 183] width 175 height 11
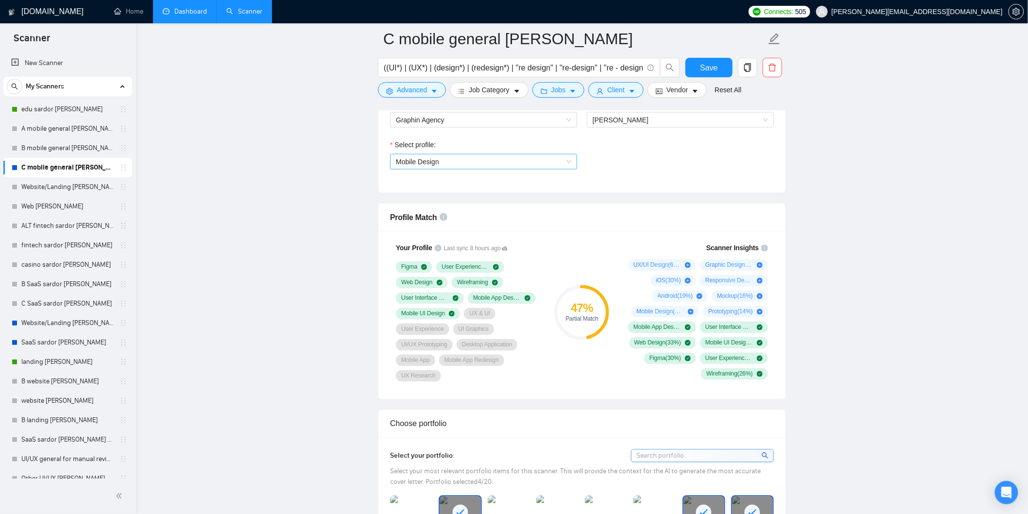
click at [461, 166] on span "Mobile Design" at bounding box center [483, 162] width 175 height 15
click at [441, 201] on div "Mobile Design" at bounding box center [483, 198] width 175 height 11
click at [645, 158] on div "Select profile: Mobile Design" at bounding box center [582, 160] width 394 height 42
click at [706, 66] on span "Save" at bounding box center [708, 68] width 17 height 12
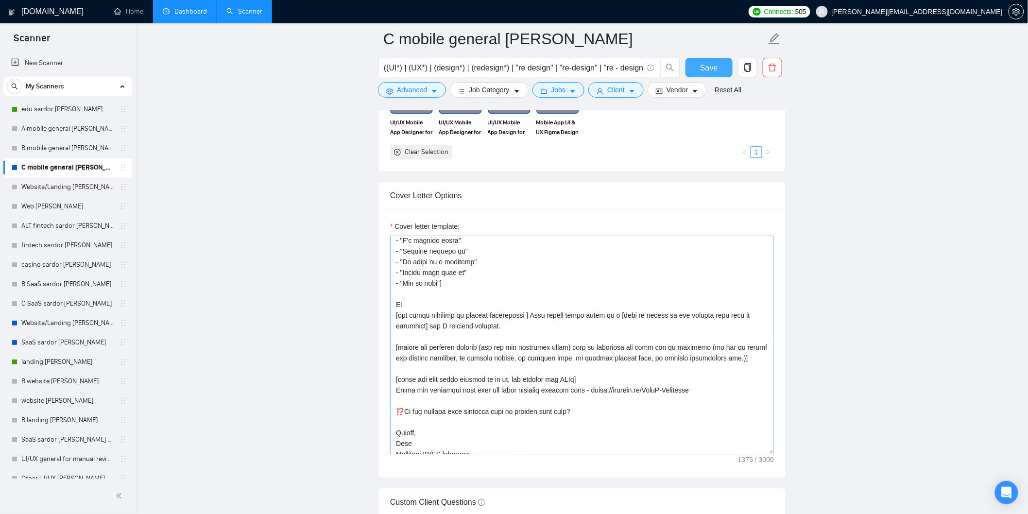
scroll to position [320, 0]
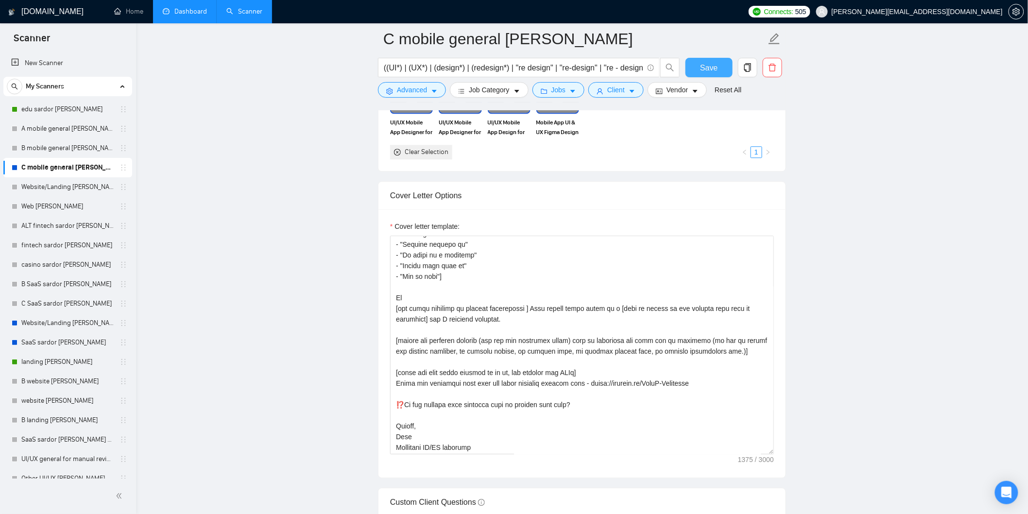
click at [697, 69] on button "Save" at bounding box center [709, 67] width 47 height 19
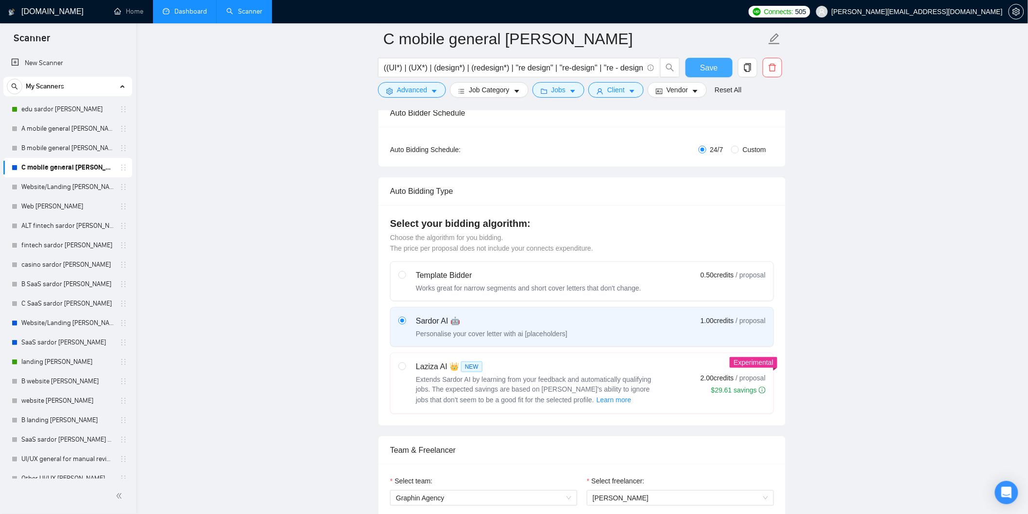
scroll to position [0, 0]
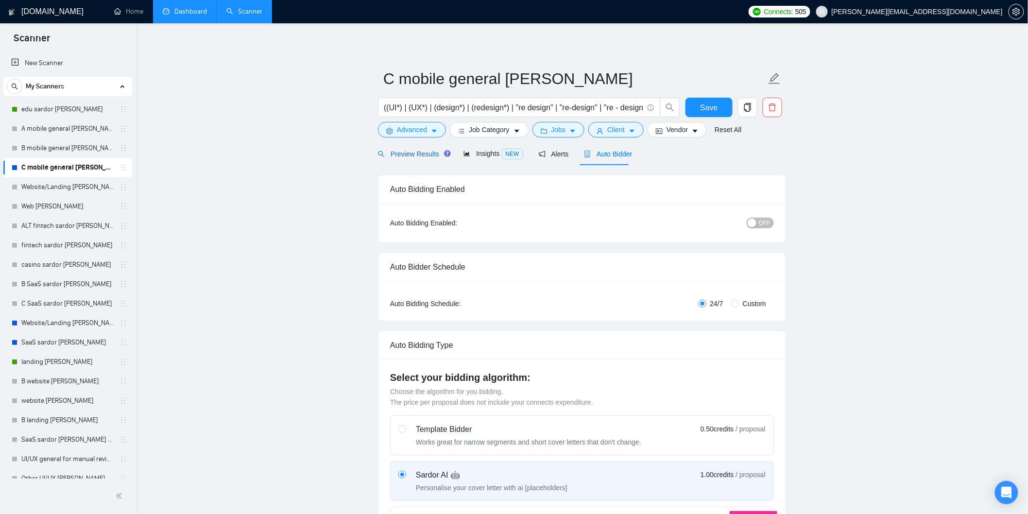
click at [424, 149] on div "Preview Results" at bounding box center [413, 154] width 70 height 11
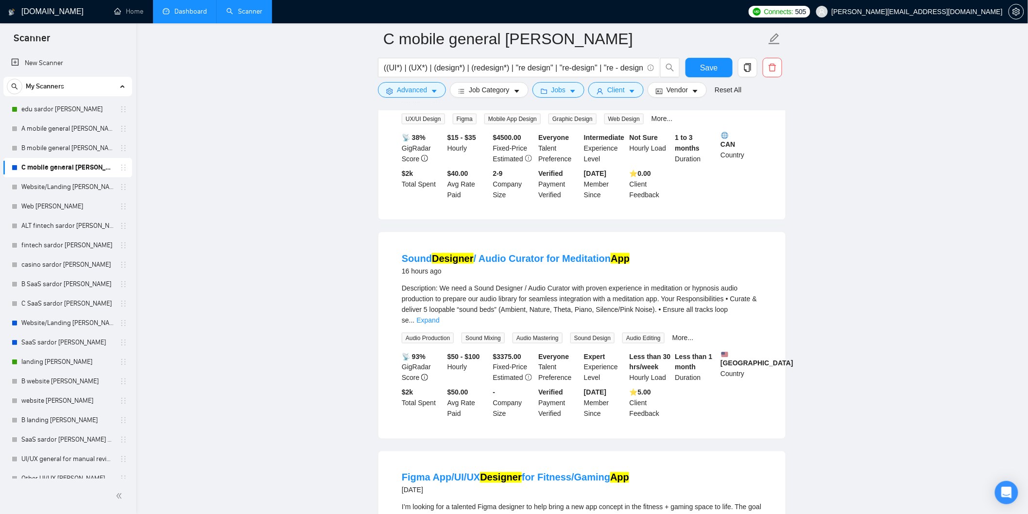
scroll to position [432, 0]
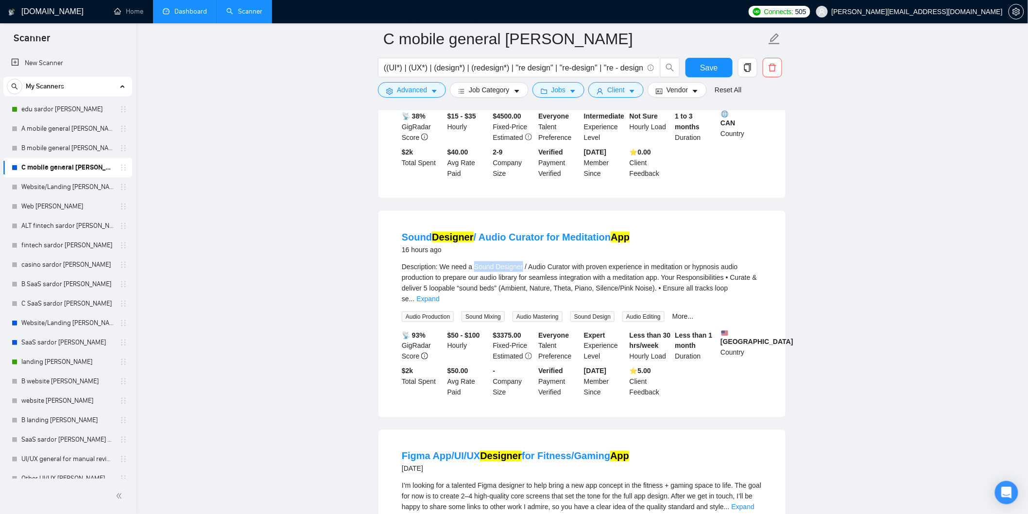
drag, startPoint x: 473, startPoint y: 244, endPoint x: 521, endPoint y: 245, distance: 47.2
click at [521, 263] on span "Description: We need a Sound Designer / Audio Curator with proven experience in…" at bounding box center [579, 283] width 355 height 40
copy span "Sound Designer"
click at [423, 89] on span "Advanced" at bounding box center [412, 90] width 30 height 11
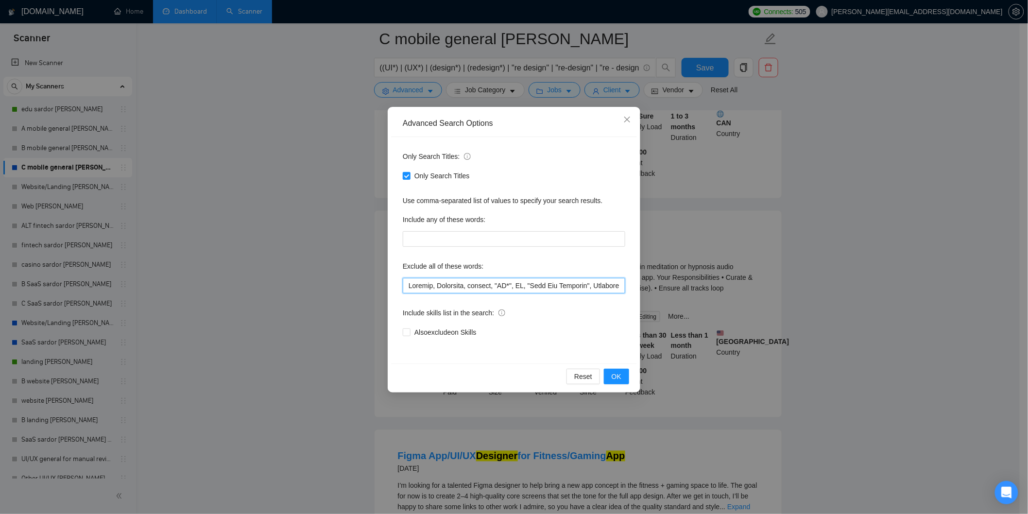
click at [409, 290] on input "text" at bounding box center [514, 286] width 223 height 16
paste input "Sound Designer"
type input ""Sound Designer", Blender, Streamlit, banking, "AI*", AI, "Meta Ads Designer", …"
click at [620, 372] on span "OK" at bounding box center [617, 376] width 10 height 11
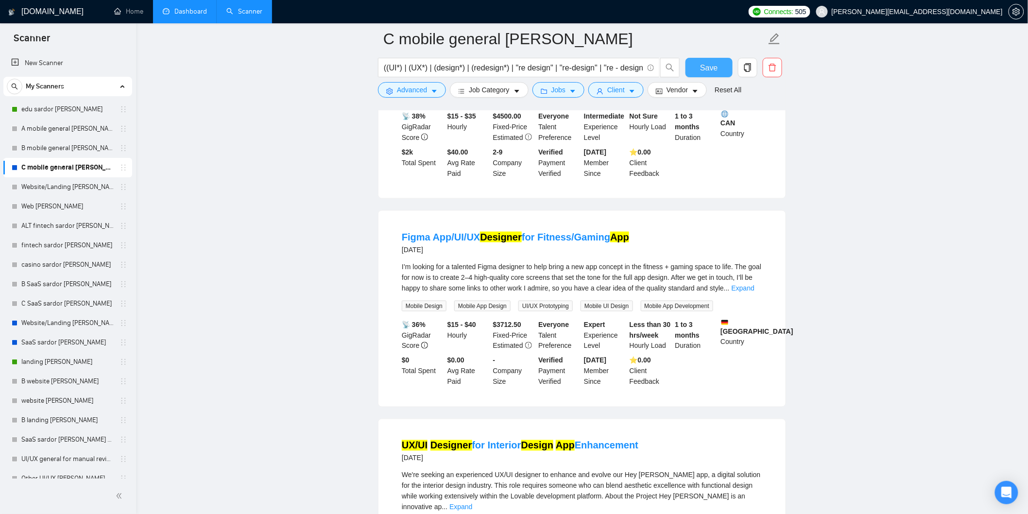
click at [711, 66] on span "Save" at bounding box center [708, 68] width 17 height 12
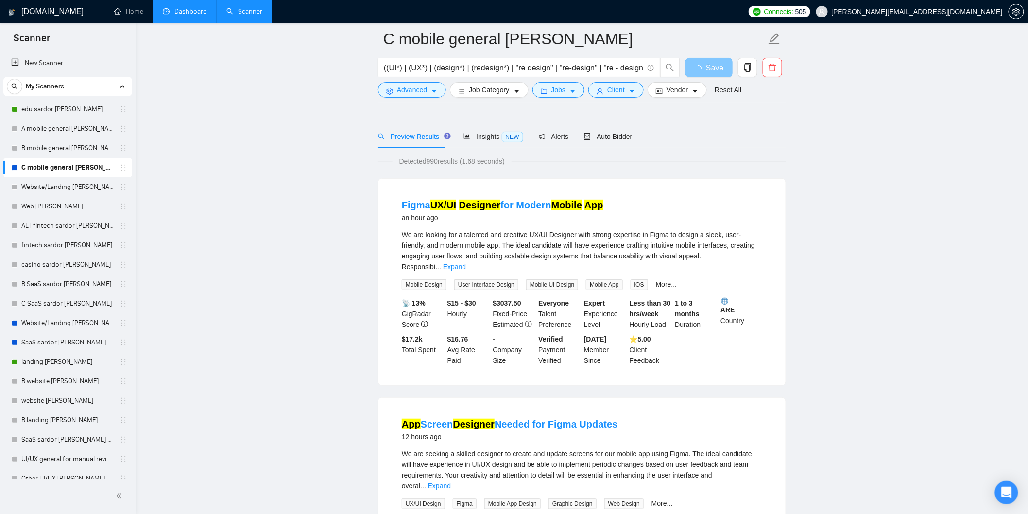
scroll to position [0, 0]
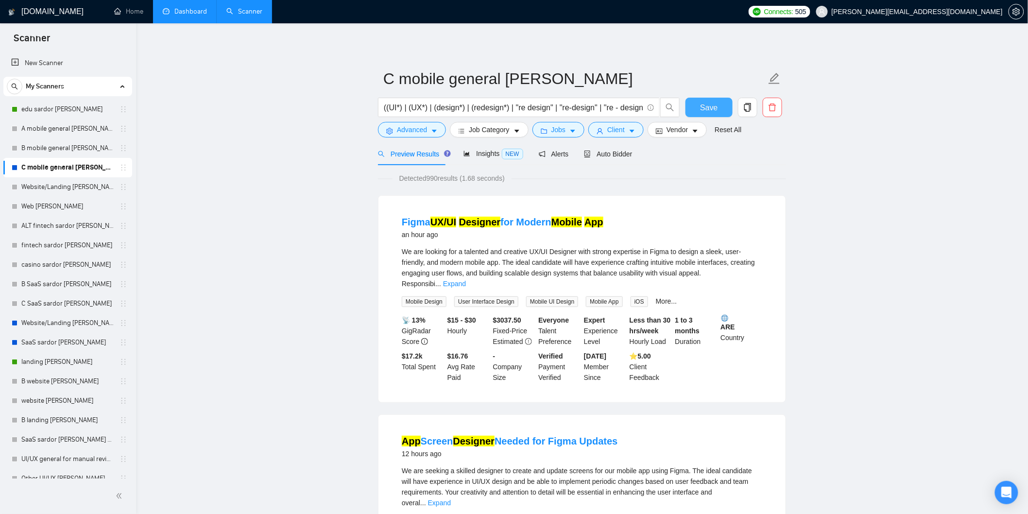
click at [718, 114] on button "Save" at bounding box center [709, 107] width 47 height 19
click at [601, 150] on span "Auto Bidder" at bounding box center [608, 154] width 48 height 8
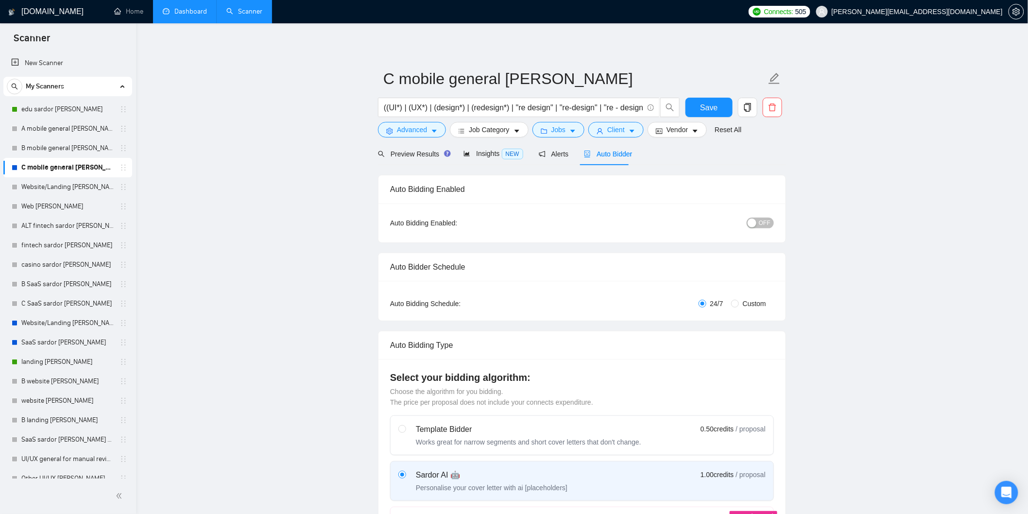
click at [760, 221] on button "OFF" at bounding box center [760, 223] width 27 height 11
click at [718, 109] on button "Save" at bounding box center [709, 107] width 47 height 19
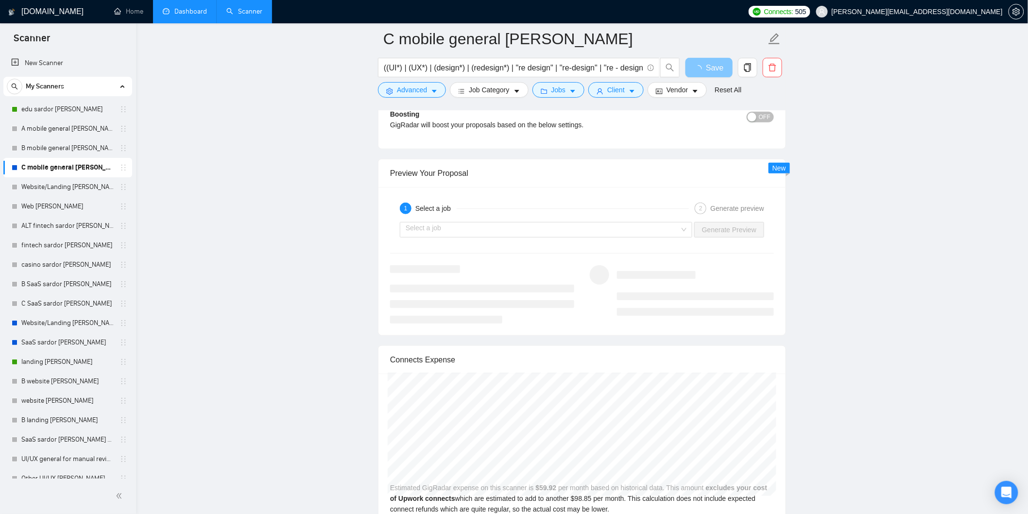
scroll to position [1782, 0]
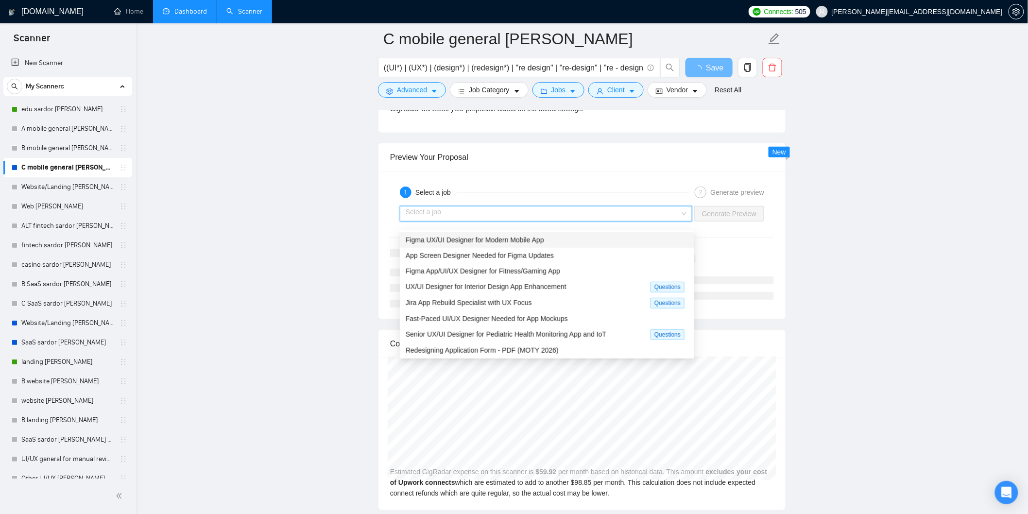
click at [638, 221] on input "search" at bounding box center [543, 214] width 274 height 15
click at [462, 321] on span "Fast-Paced UI/UX Designer Needed for App Mockups" at bounding box center [487, 319] width 162 height 8
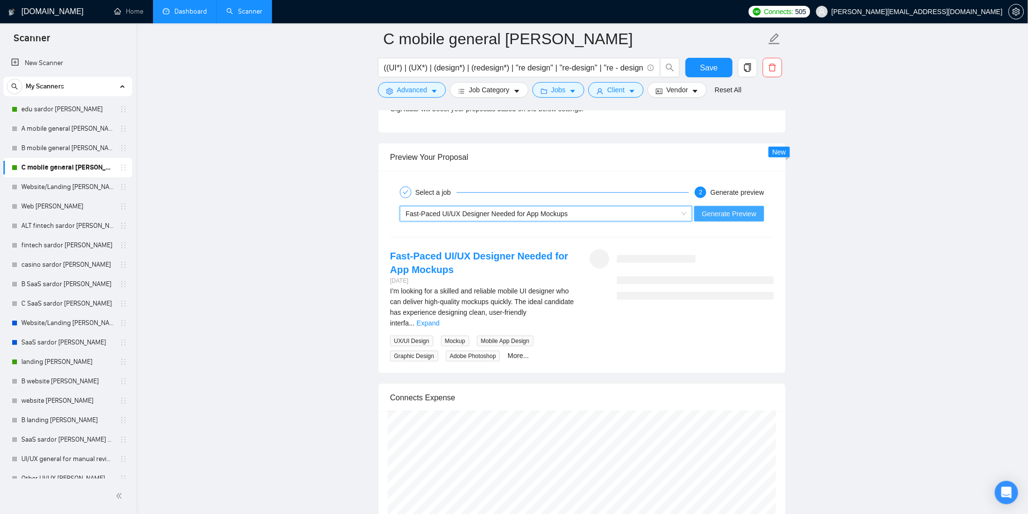
click at [741, 219] on span "Generate Preview" at bounding box center [729, 213] width 54 height 11
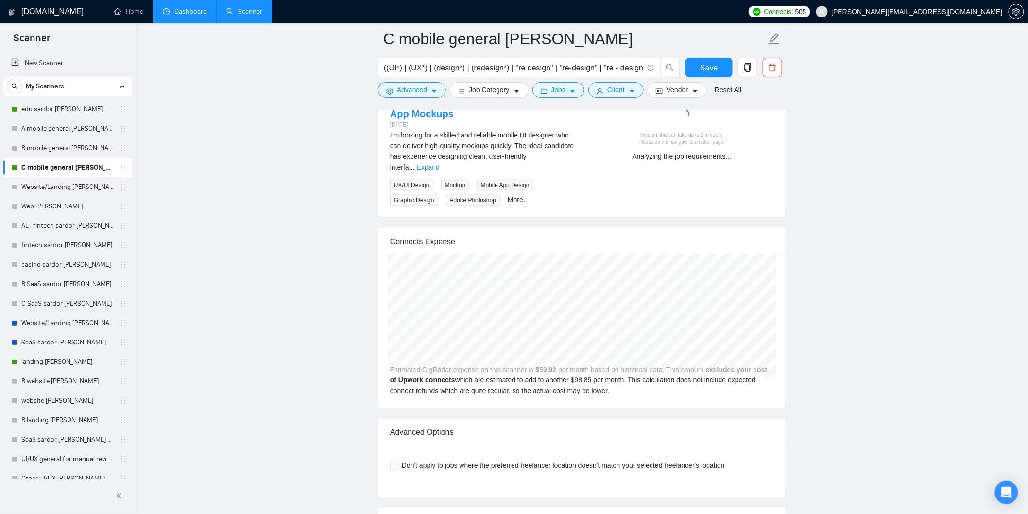
scroll to position [1944, 0]
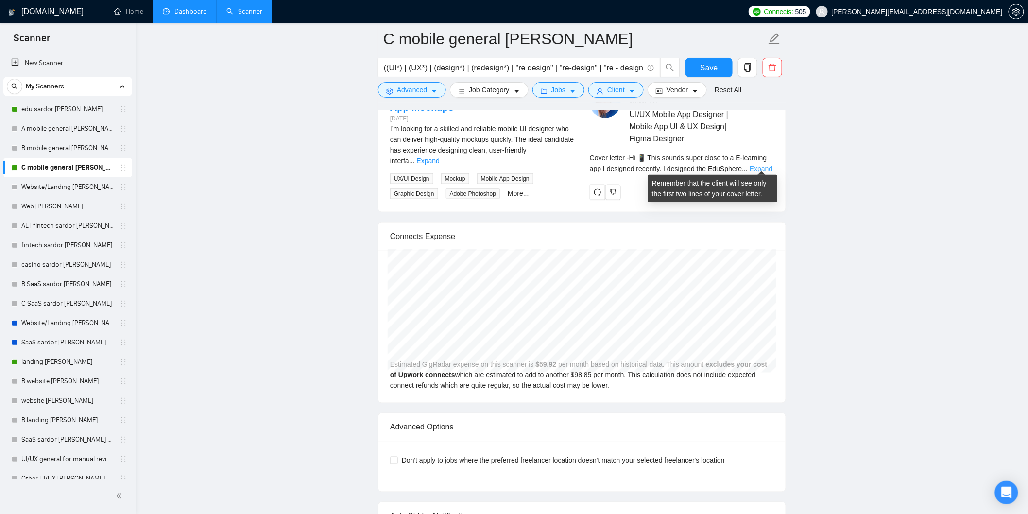
click at [754, 165] on link "Expand" at bounding box center [761, 169] width 23 height 8
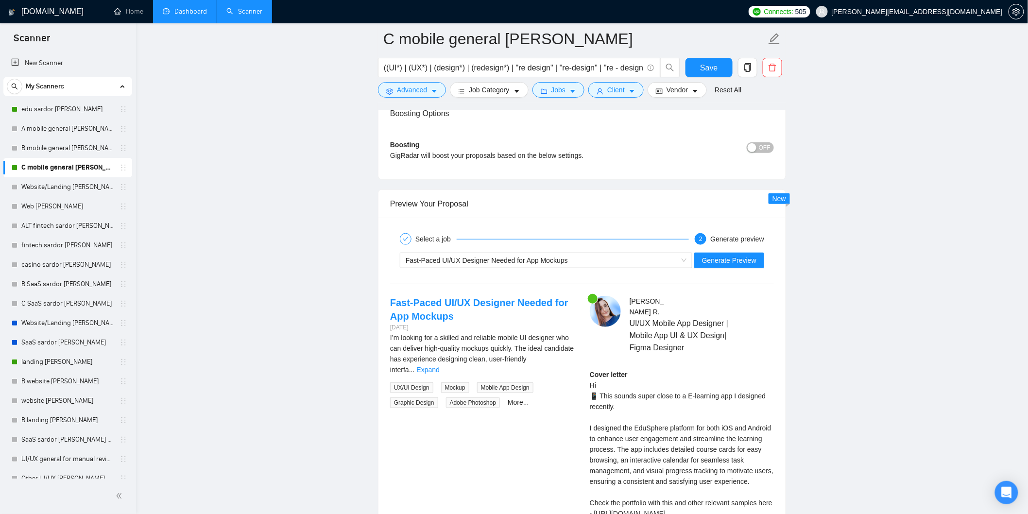
scroll to position [1674, 0]
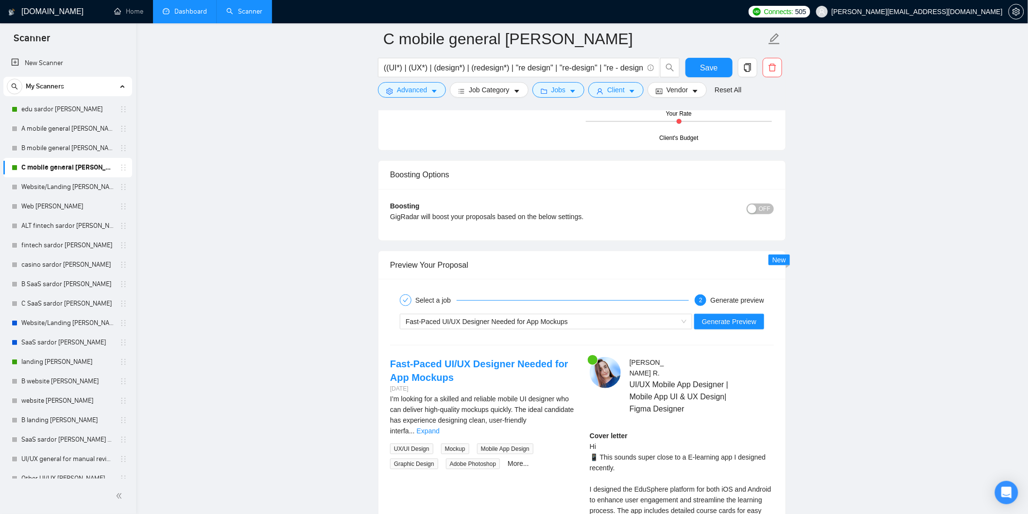
click at [561, 421] on div "I’m looking for a skilled and reliable mobile UI designer who can deliver high-…" at bounding box center [482, 415] width 184 height 43
click at [565, 421] on div "I’m looking for a skilled and reliable mobile UI designer who can deliver high-…" at bounding box center [482, 415] width 184 height 43
click at [440, 427] on link "Expand" at bounding box center [428, 431] width 23 height 8
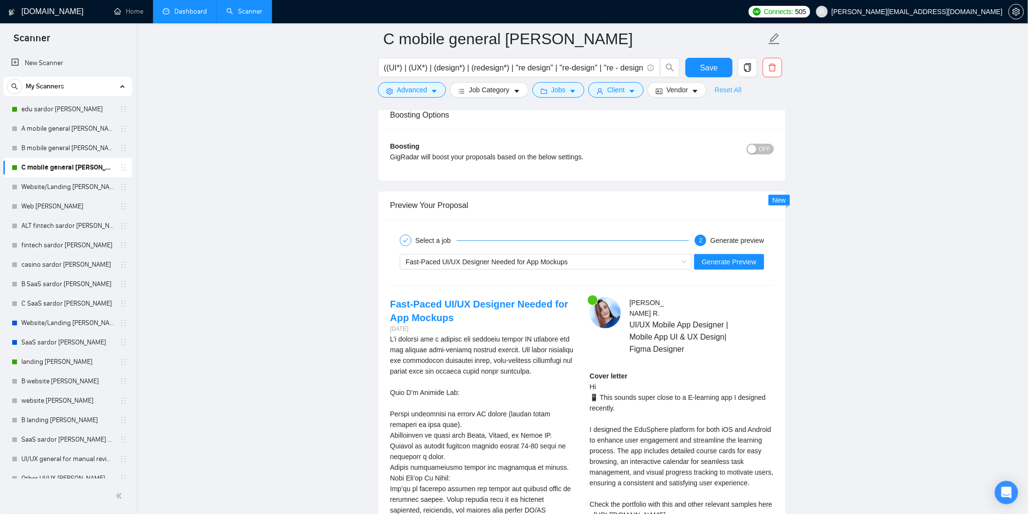
scroll to position [1728, 0]
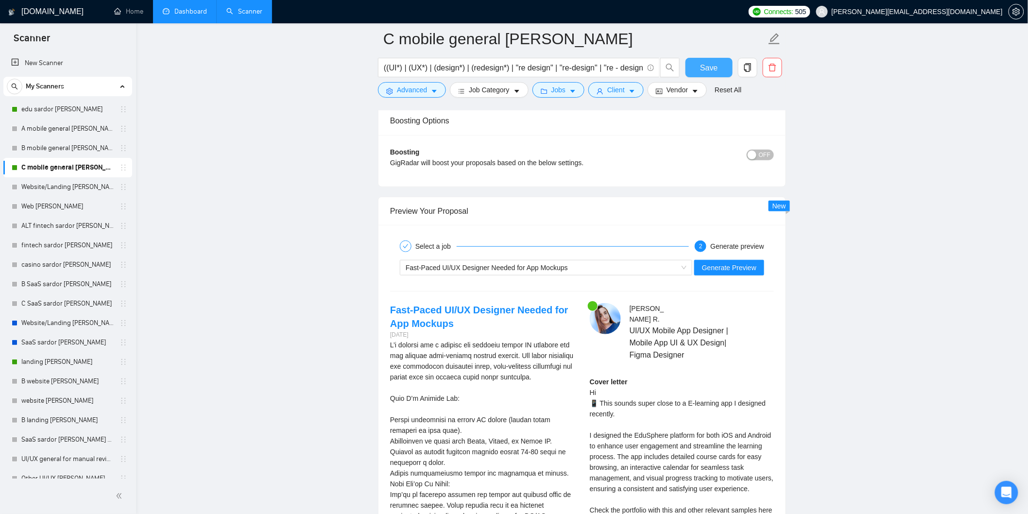
click at [706, 66] on span "Save" at bounding box center [708, 68] width 17 height 12
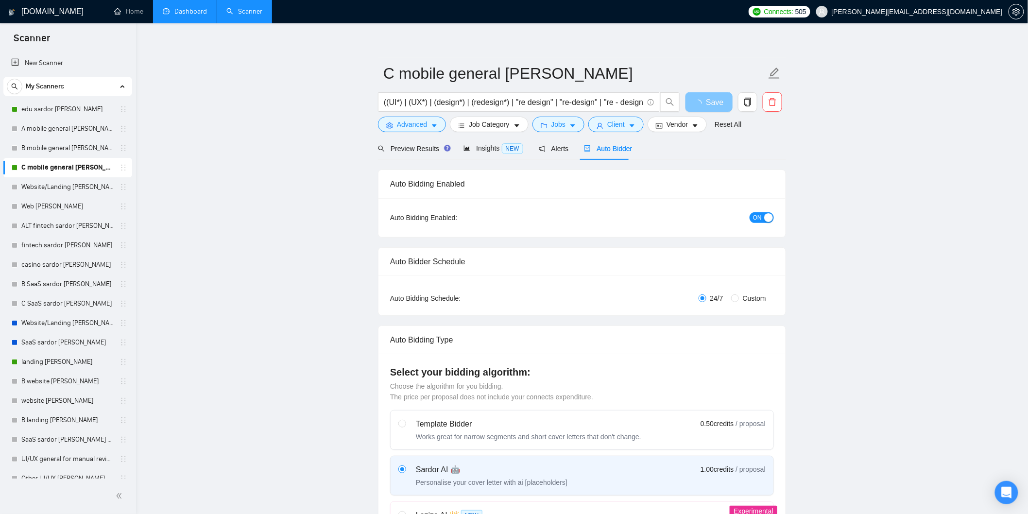
scroll to position [0, 0]
